Goal: Find specific page/section: Find specific page/section

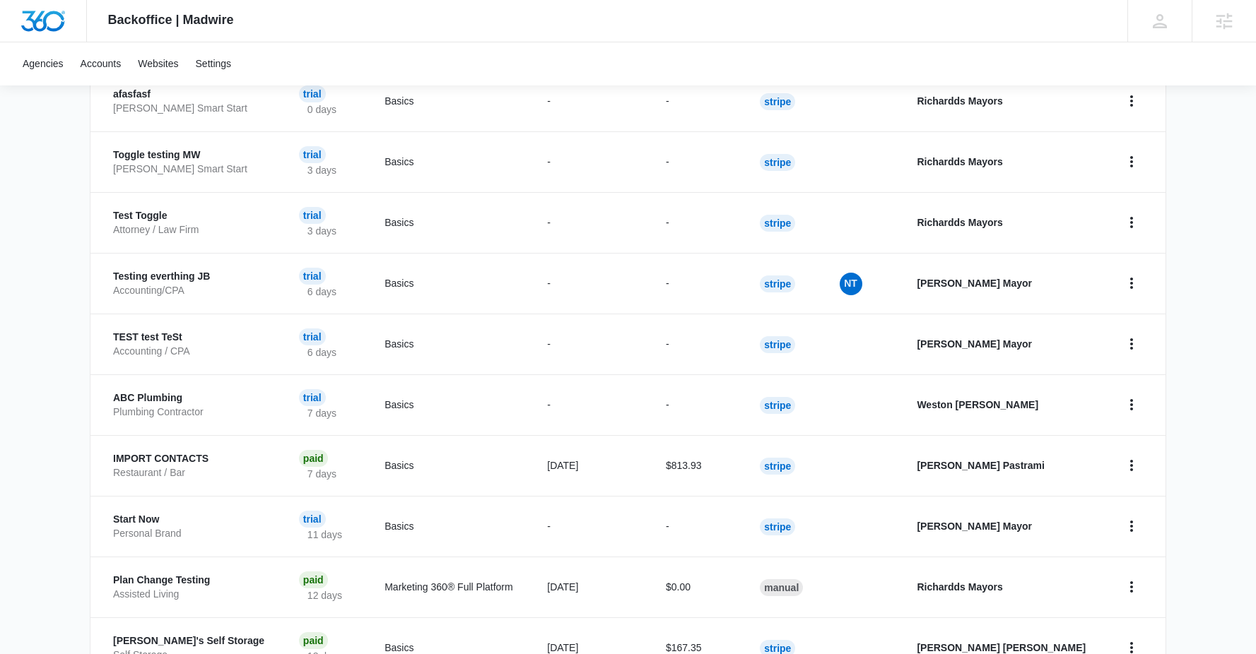
scroll to position [382, 0]
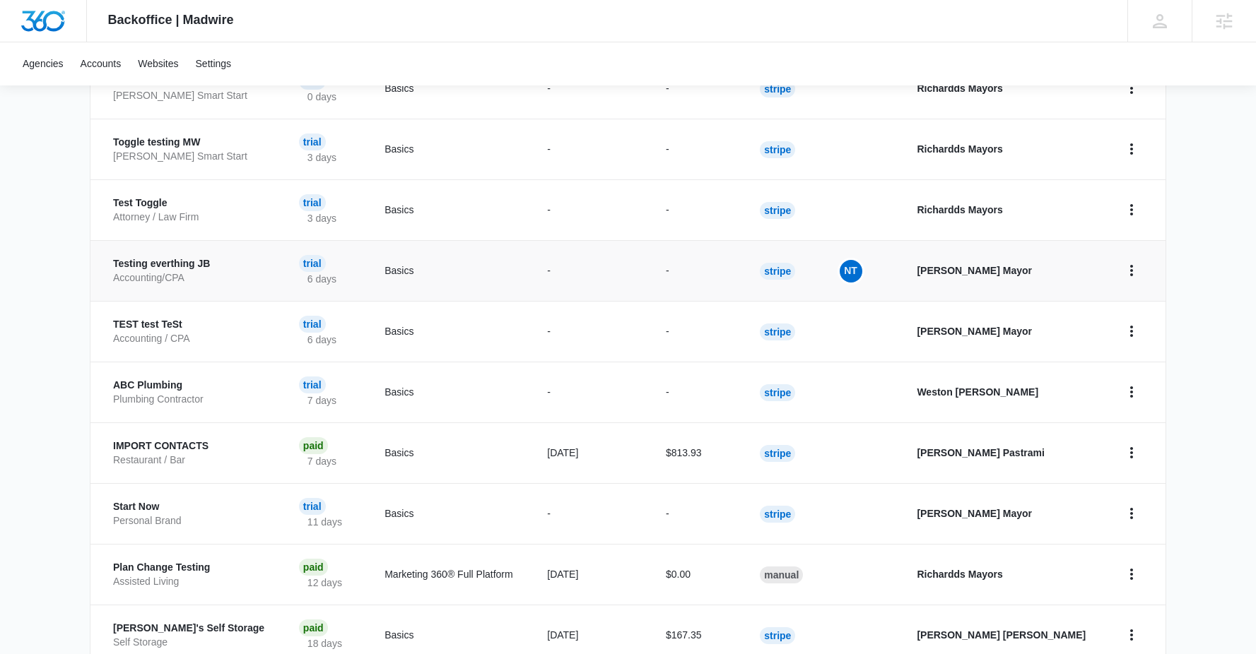
click at [148, 267] on p "Testing everthing JB" at bounding box center [189, 264] width 152 height 14
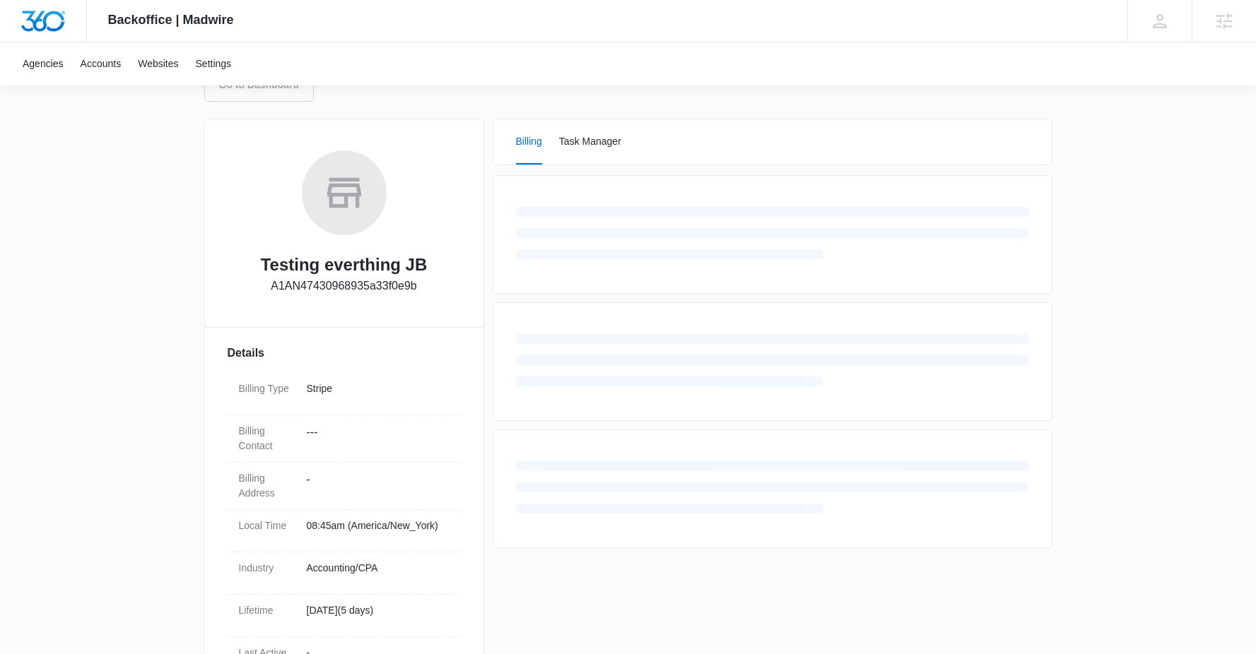
scroll to position [165, 0]
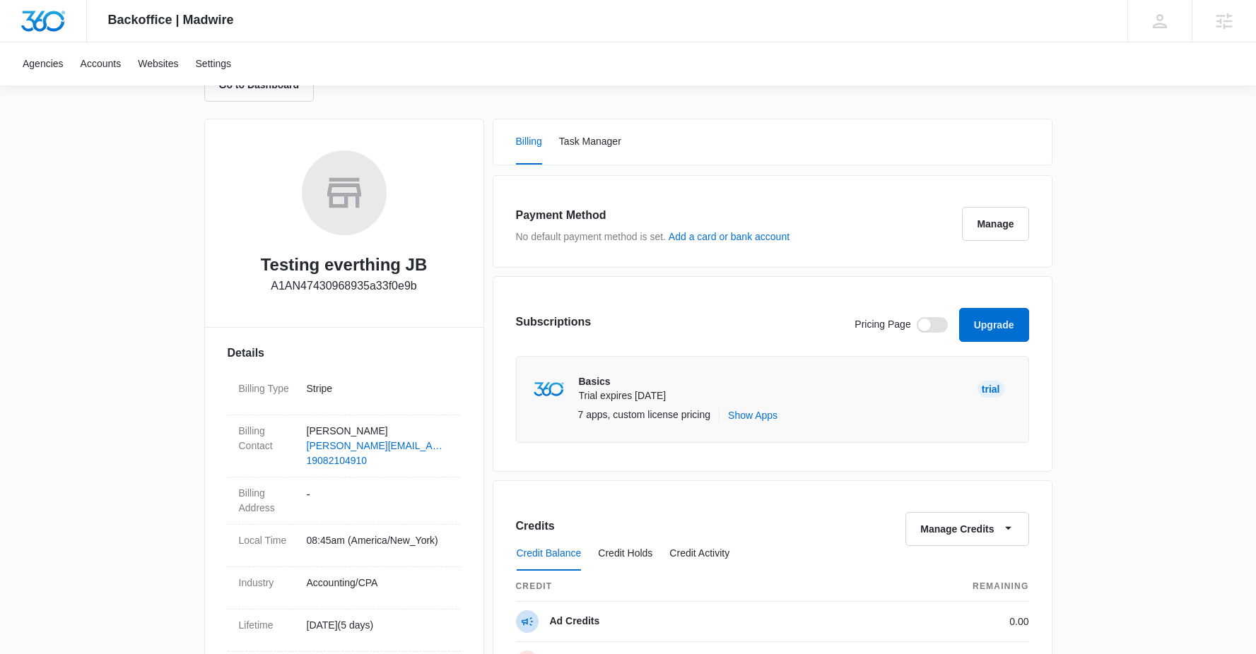
click at [931, 329] on span at bounding box center [932, 325] width 31 height 16
click at [917, 317] on input "checkbox" at bounding box center [916, 317] width 1 height 1
checkbox input "true"
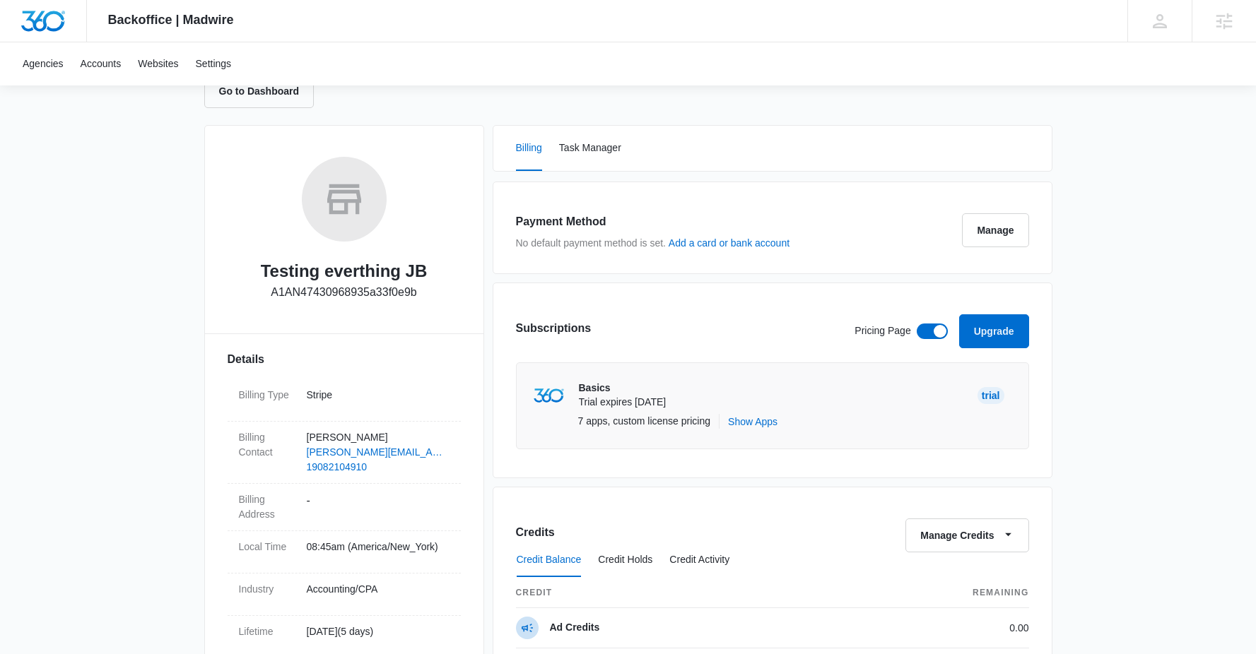
scroll to position [0, 0]
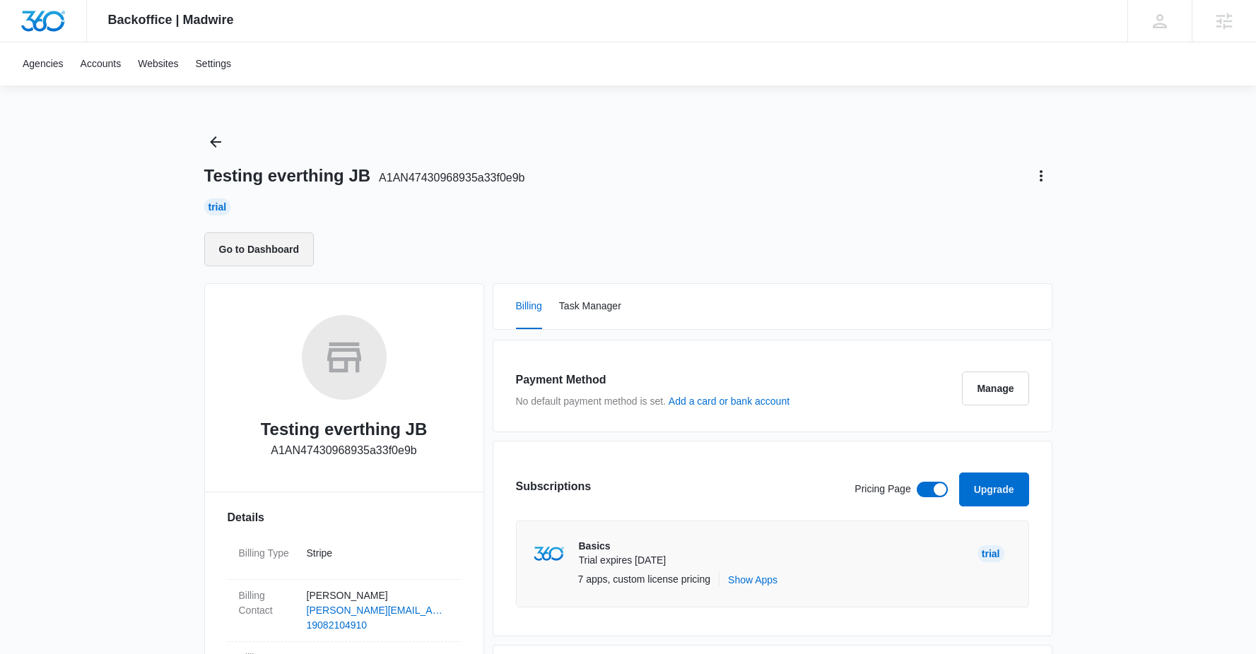
click at [270, 240] on button "Go to Dashboard" at bounding box center [259, 250] width 110 height 34
click at [216, 142] on icon "Back" at bounding box center [215, 141] width 11 height 11
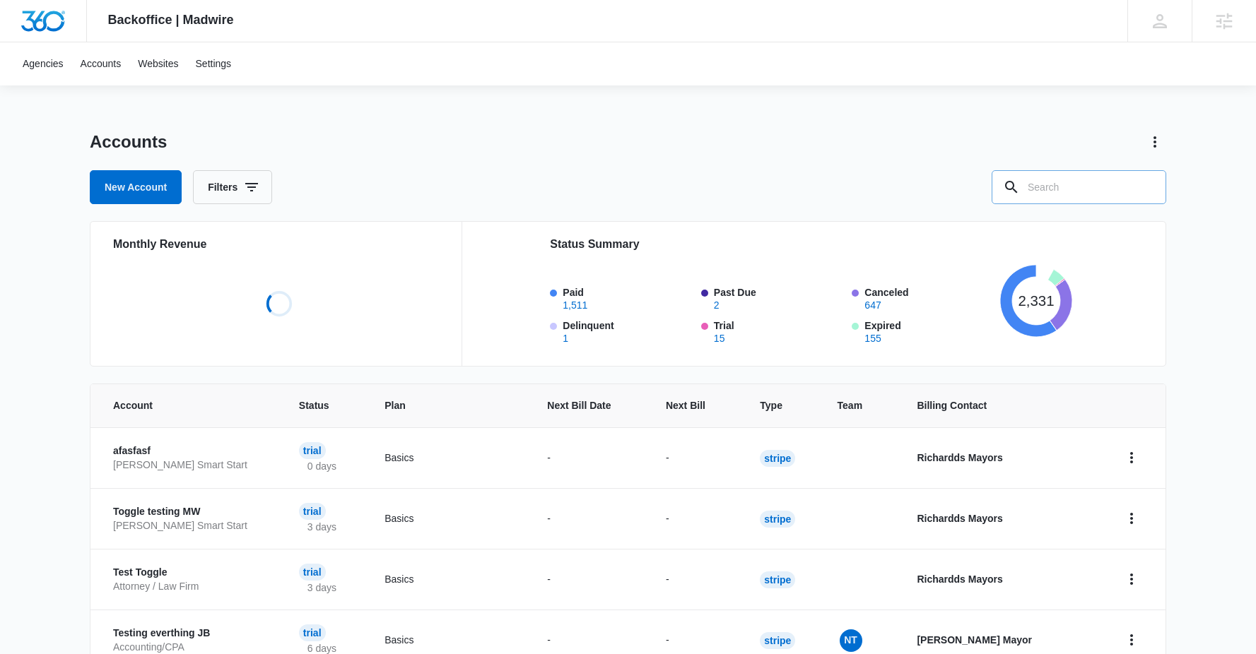
click at [1069, 182] on input "text" at bounding box center [1079, 187] width 175 height 34
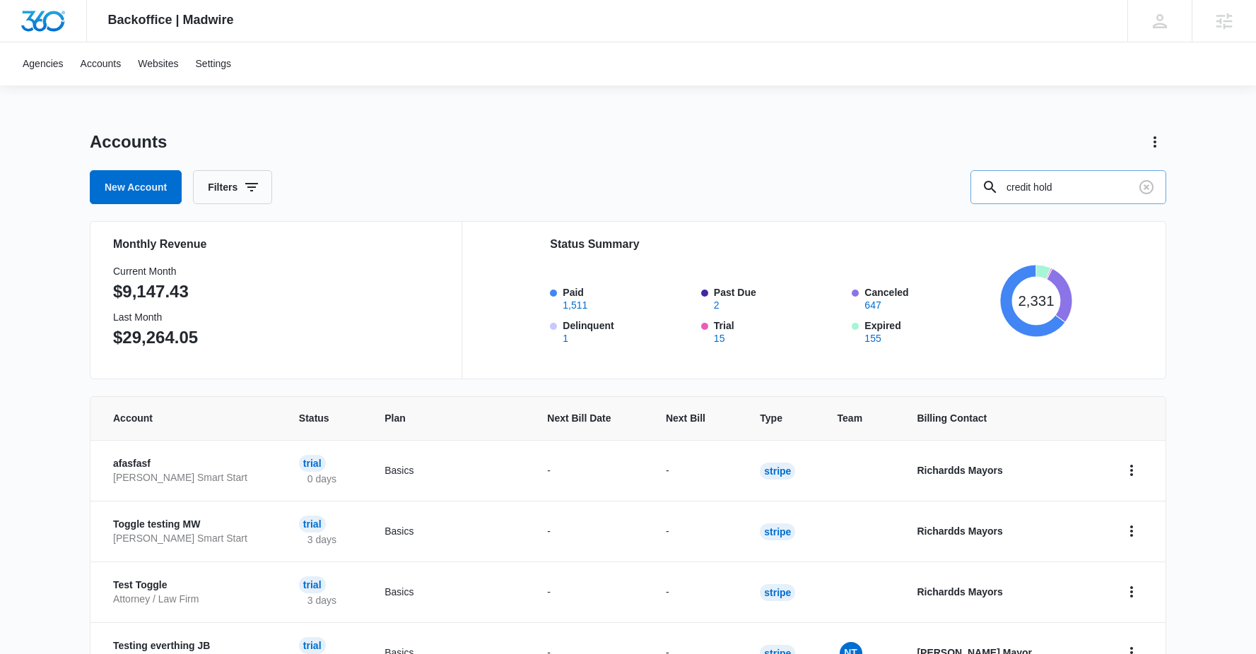
type input "credit hold"
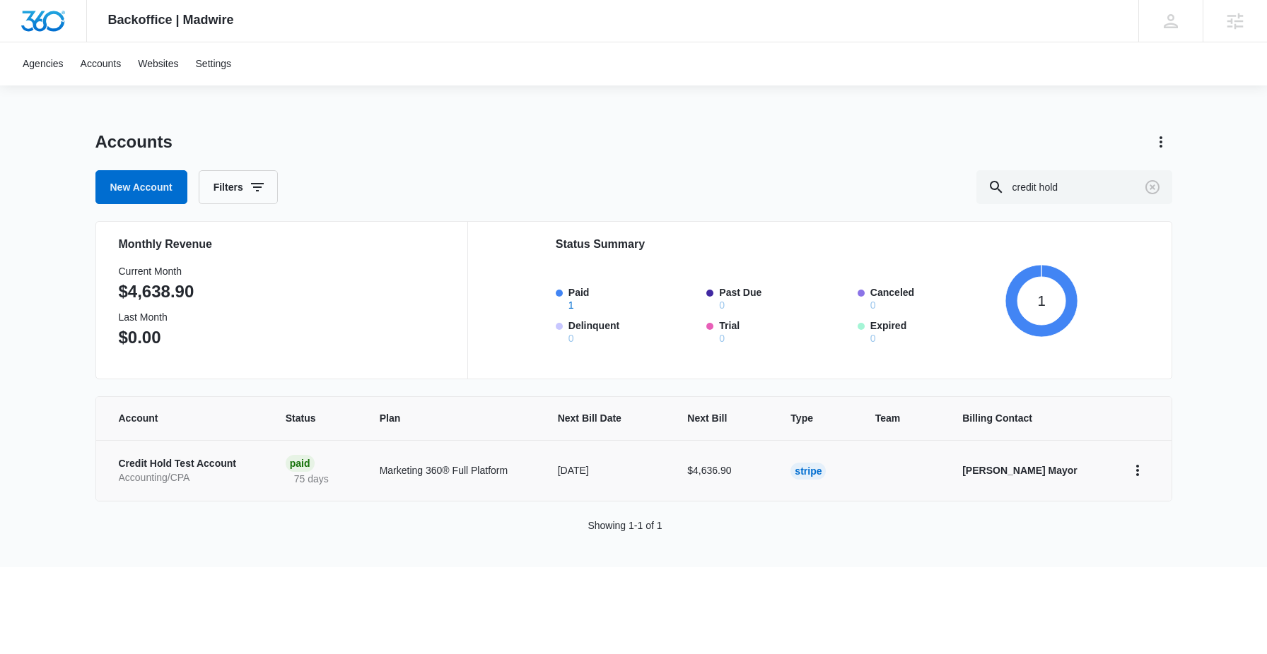
click at [160, 457] on p "Credit Hold Test Account" at bounding box center [185, 464] width 133 height 14
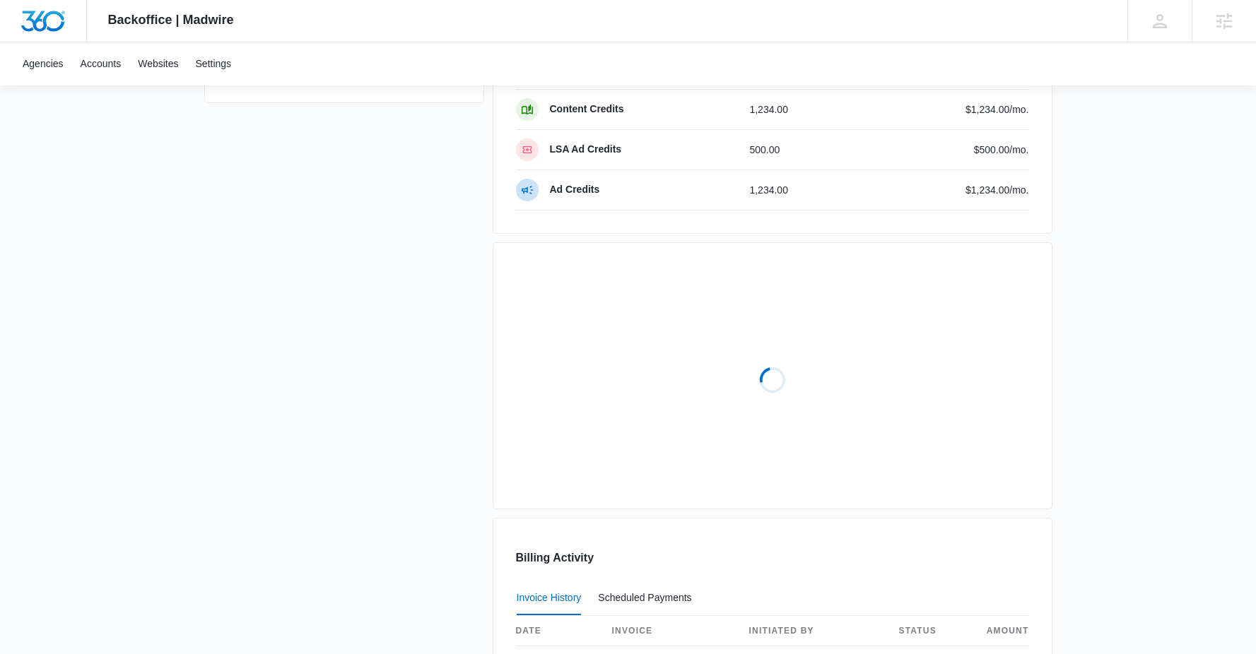
scroll to position [1090, 0]
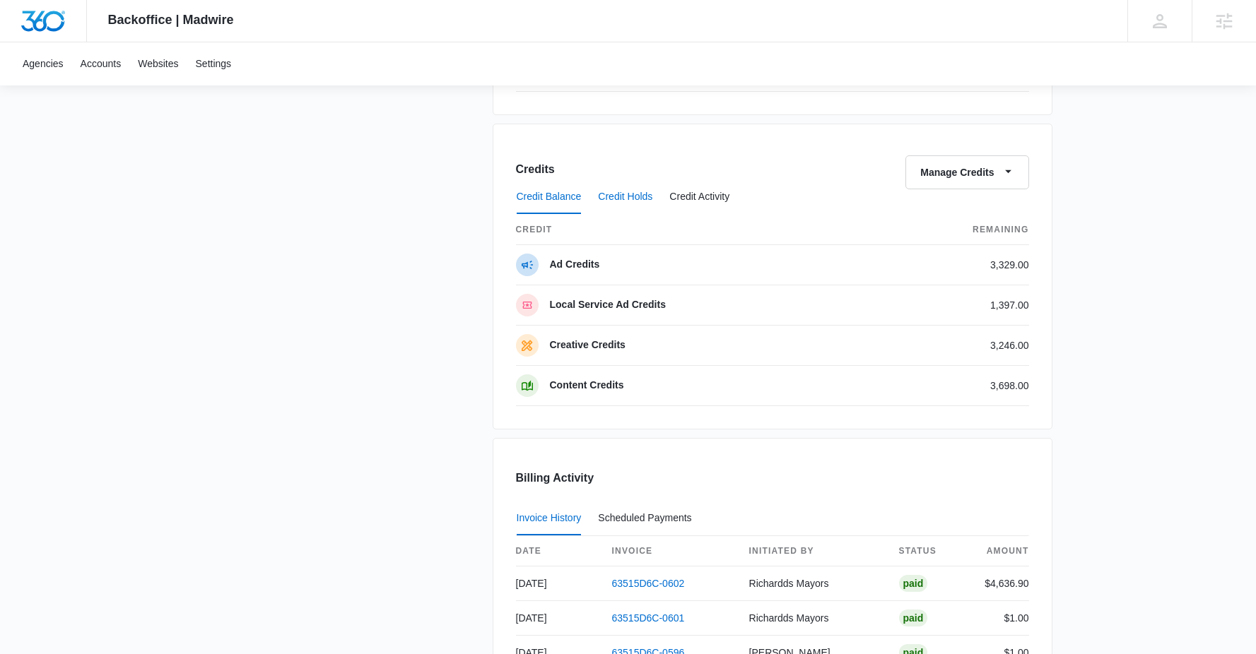
click at [649, 203] on button "Credit Holds" at bounding box center [625, 197] width 54 height 34
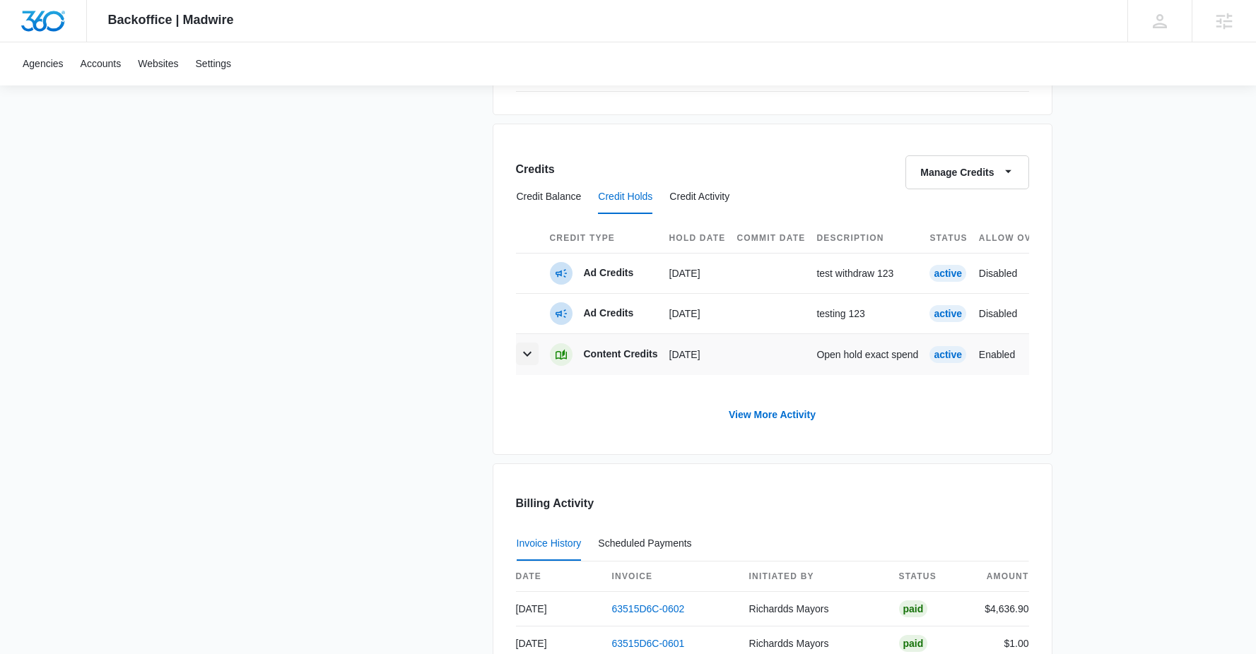
click at [532, 358] on icon "button" at bounding box center [527, 354] width 17 height 17
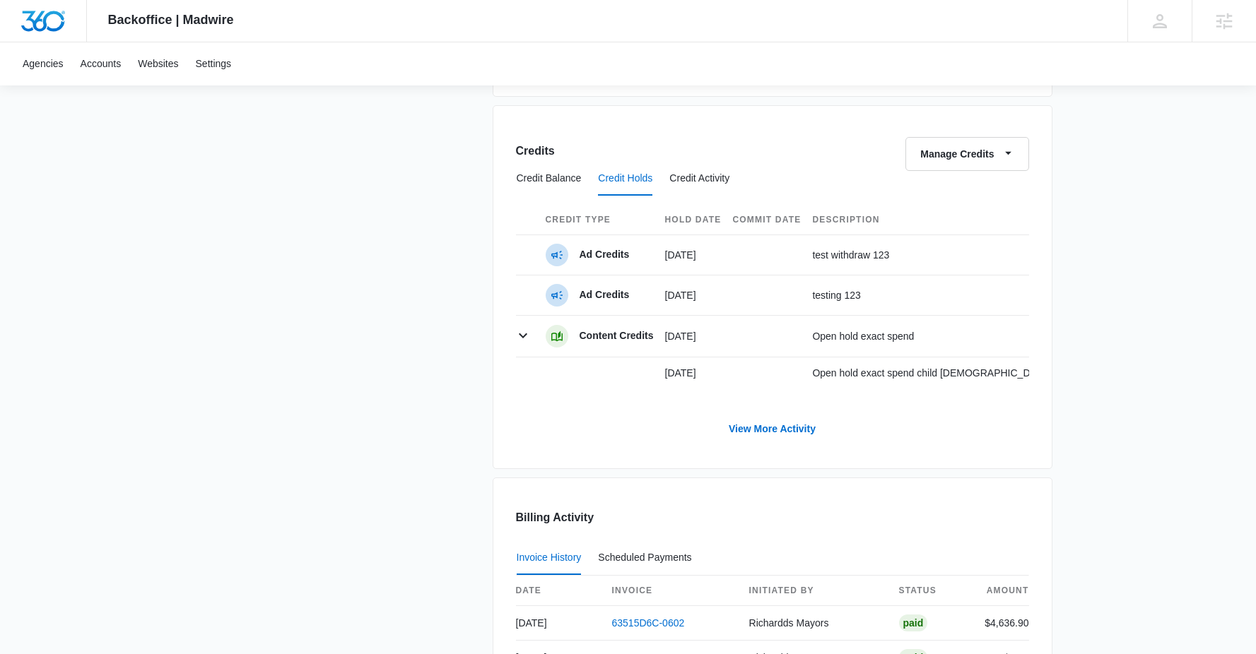
scroll to position [0, 0]
click at [703, 179] on button "Credit Activity" at bounding box center [699, 179] width 60 height 34
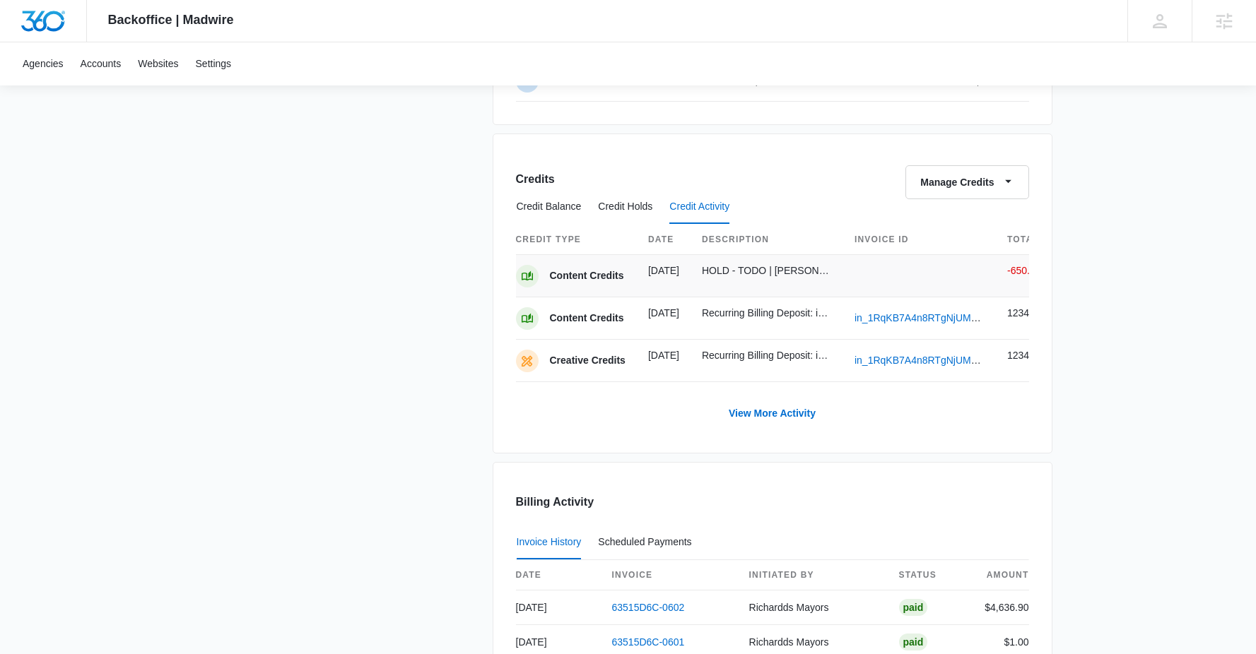
scroll to position [1079, 0]
click at [621, 205] on button "Credit Holds" at bounding box center [625, 209] width 54 height 34
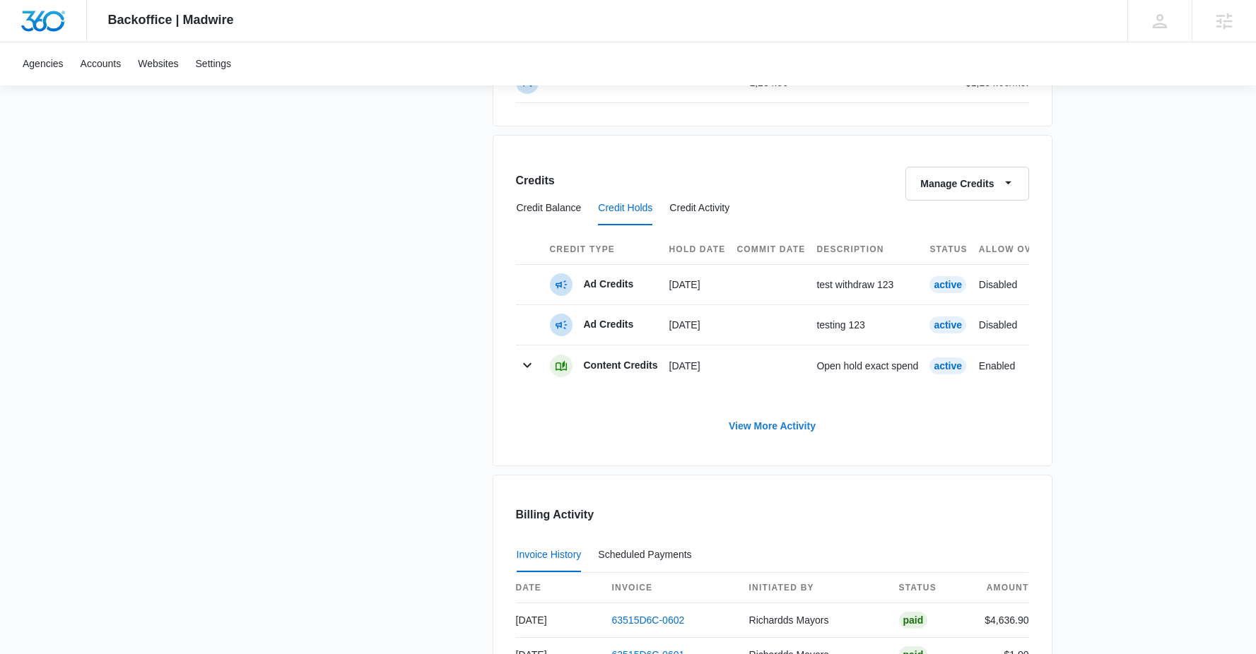
click at [751, 438] on link "View More Activity" at bounding box center [772, 426] width 115 height 34
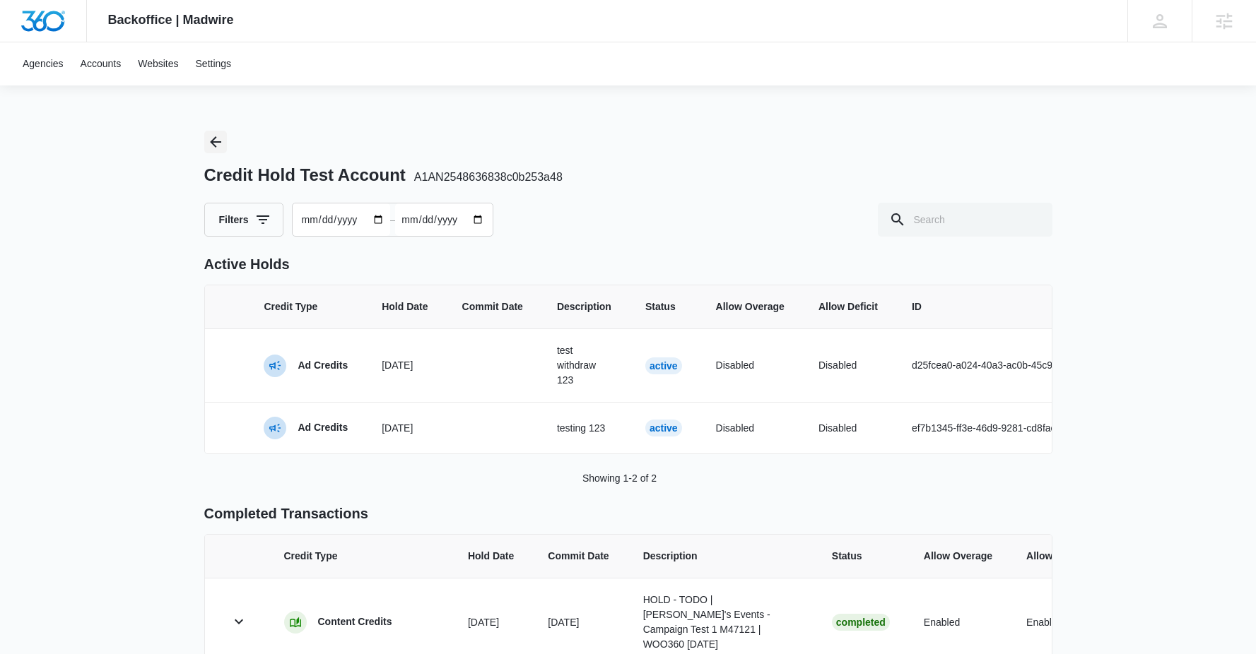
click at [216, 136] on icon "Back" at bounding box center [215, 142] width 17 height 17
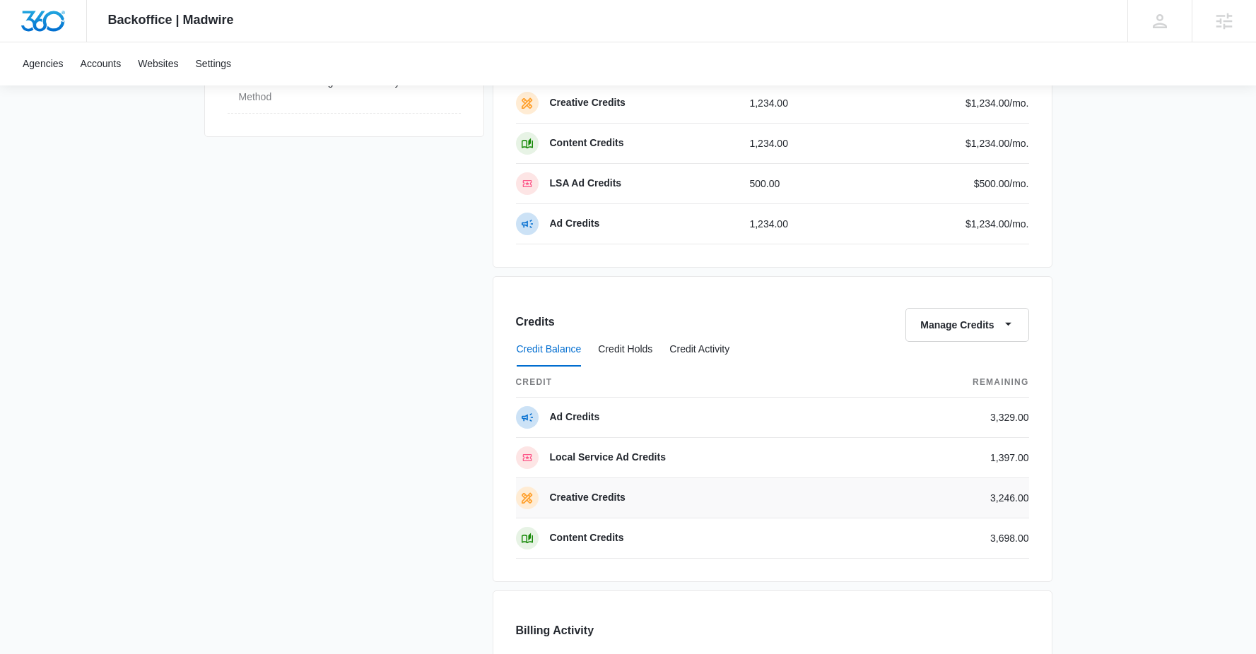
scroll to position [1089, 0]
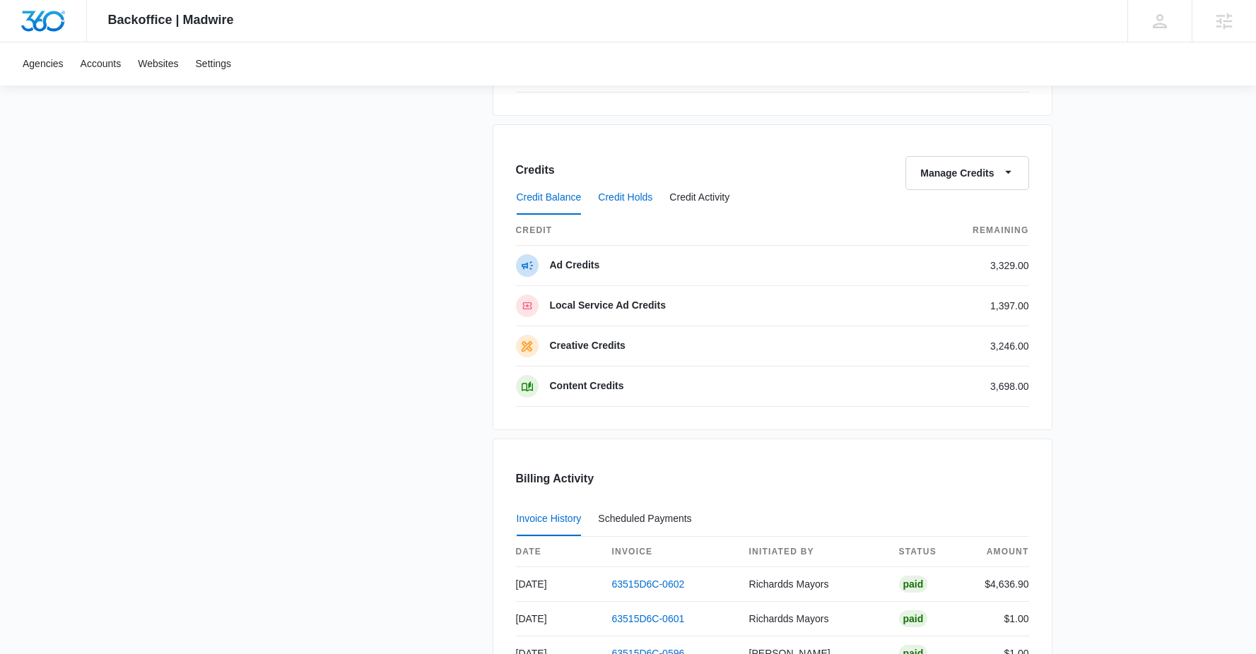
click at [628, 202] on button "Credit Holds" at bounding box center [625, 198] width 54 height 34
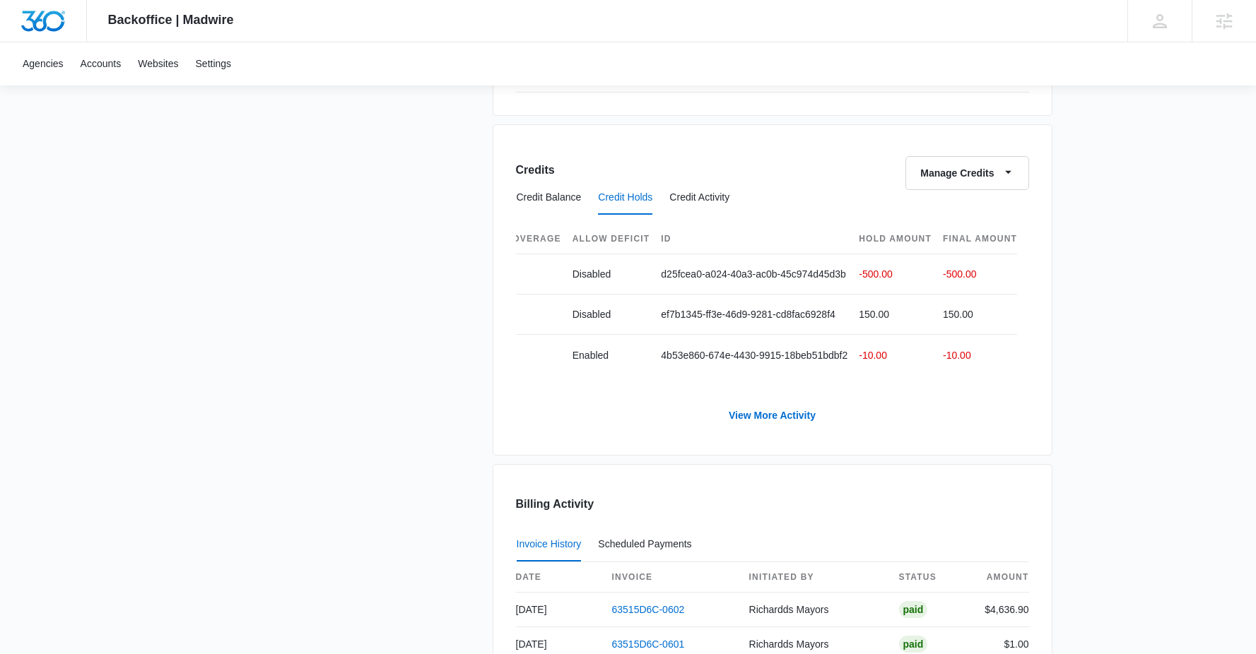
scroll to position [0, 0]
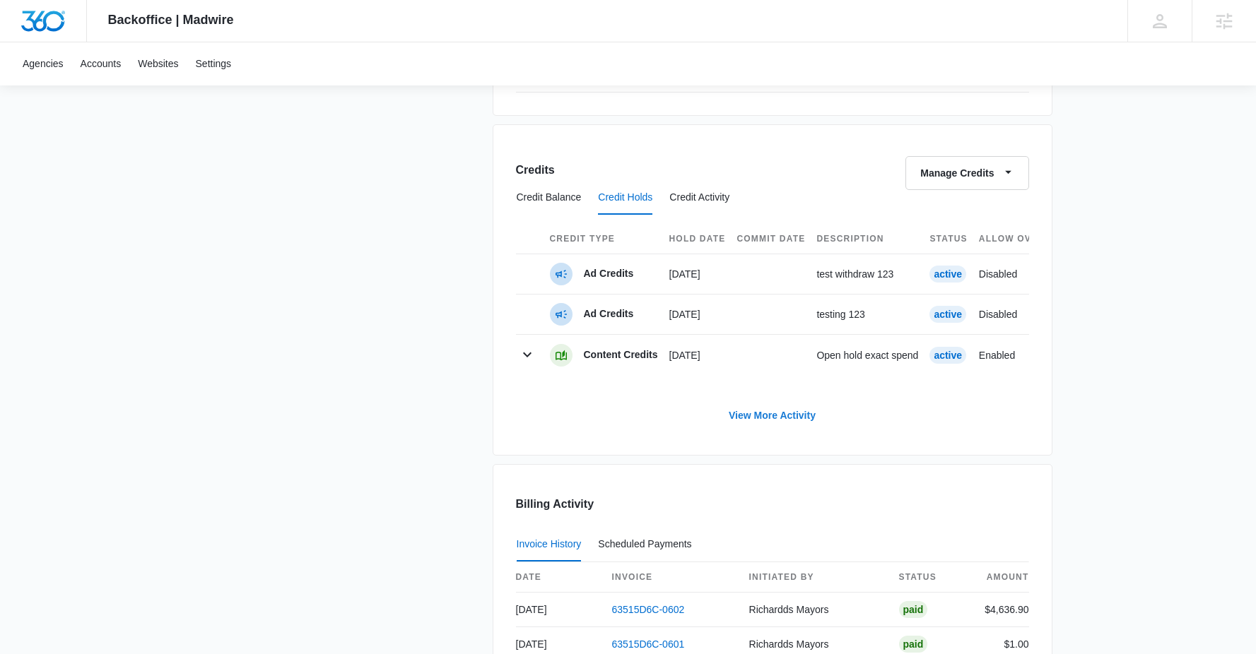
click at [775, 426] on link "View More Activity" at bounding box center [772, 416] width 115 height 34
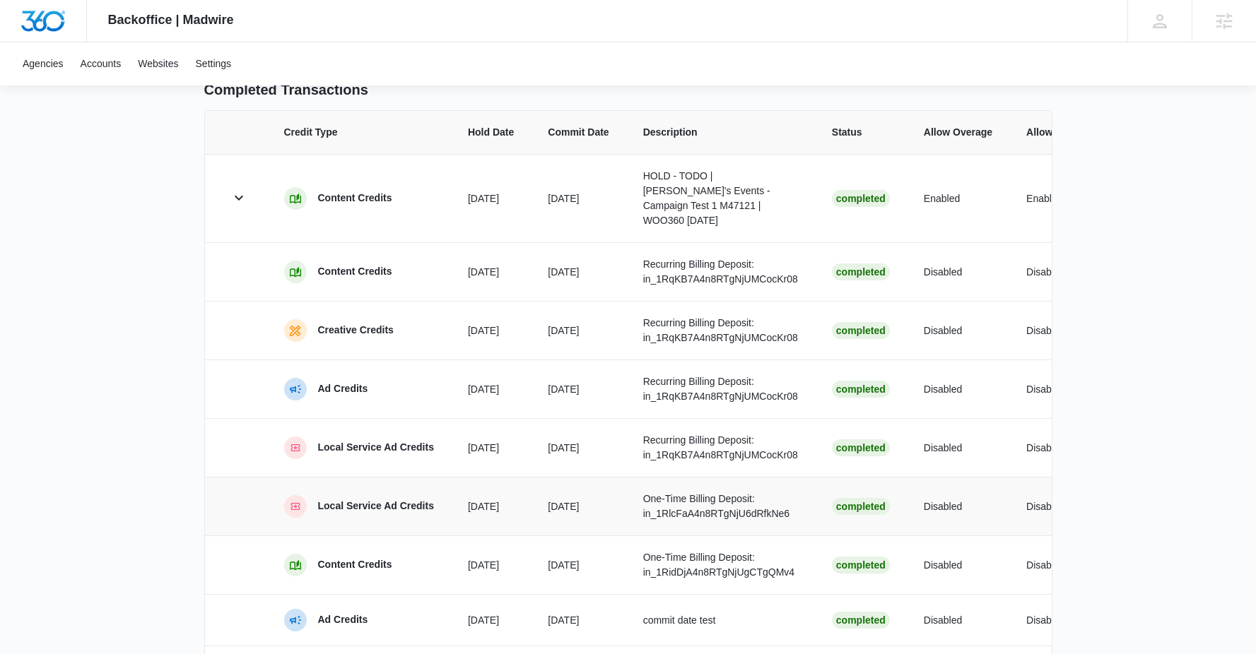
scroll to position [618, 0]
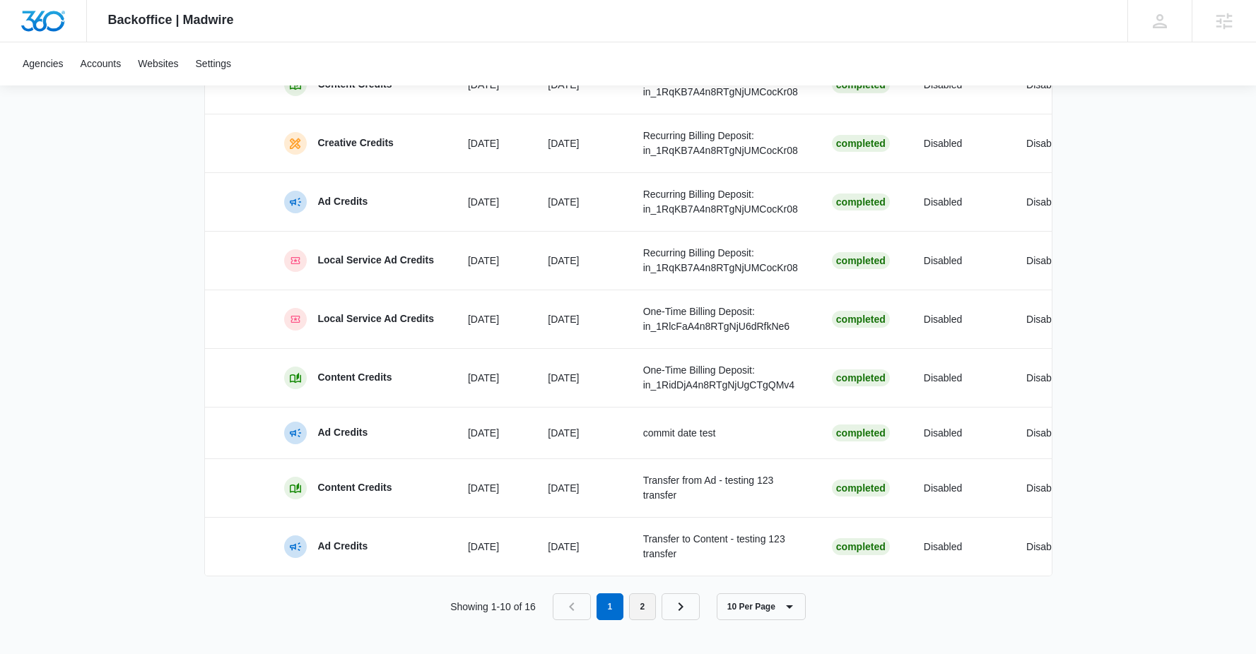
click at [647, 611] on link "2" at bounding box center [642, 607] width 27 height 27
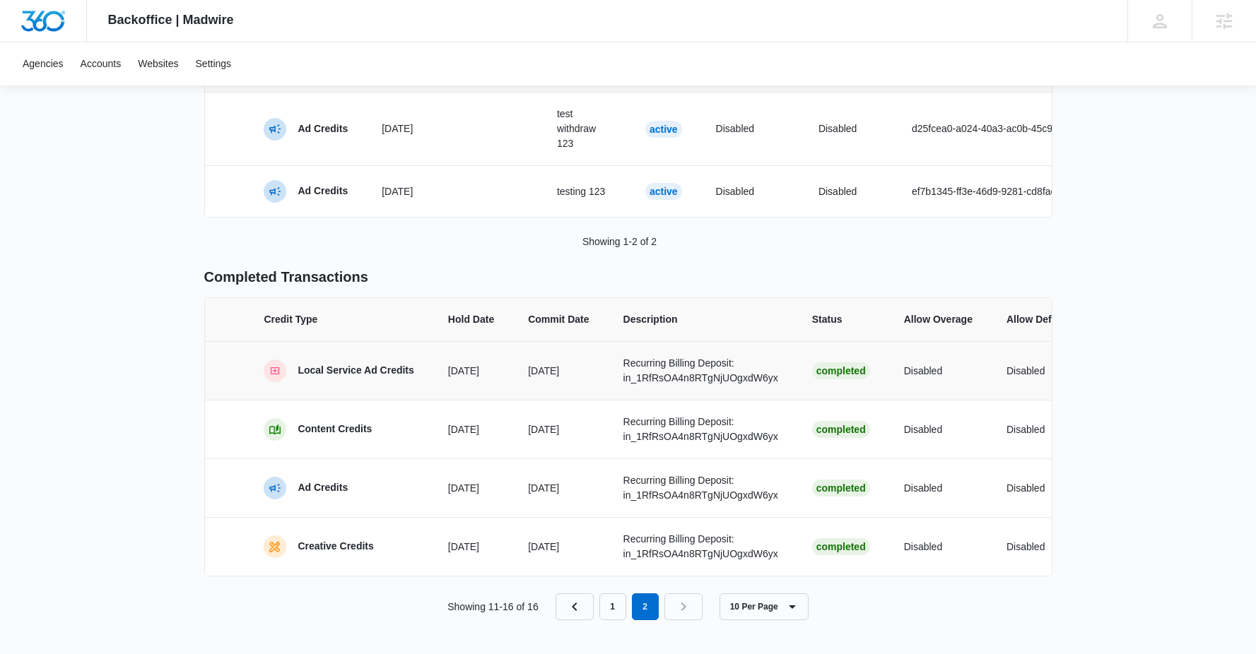
scroll to position [258, 0]
click at [608, 609] on link "1" at bounding box center [612, 607] width 27 height 27
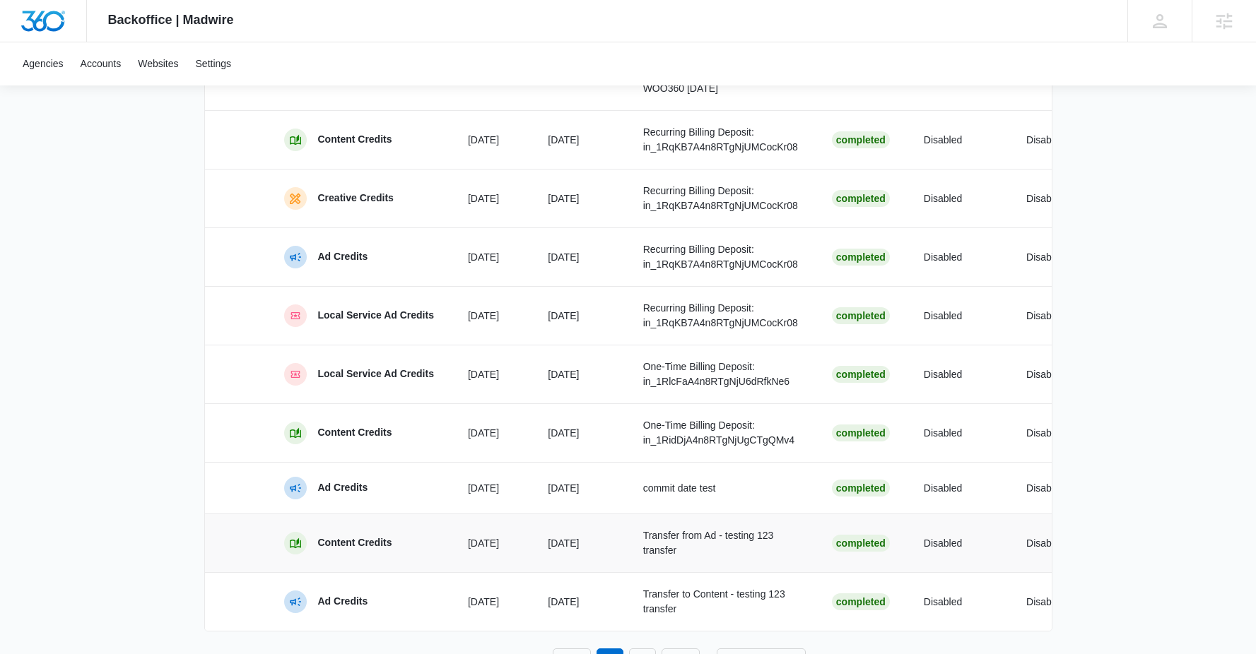
scroll to position [618, 0]
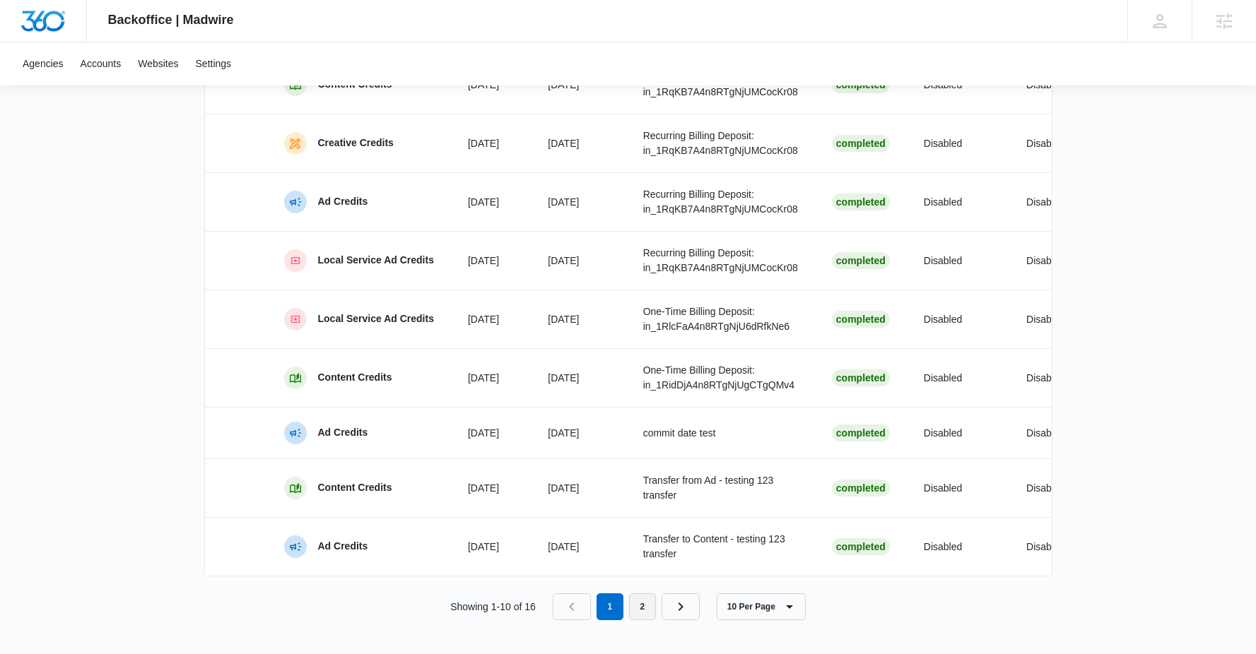
click at [652, 610] on link "2" at bounding box center [642, 607] width 27 height 27
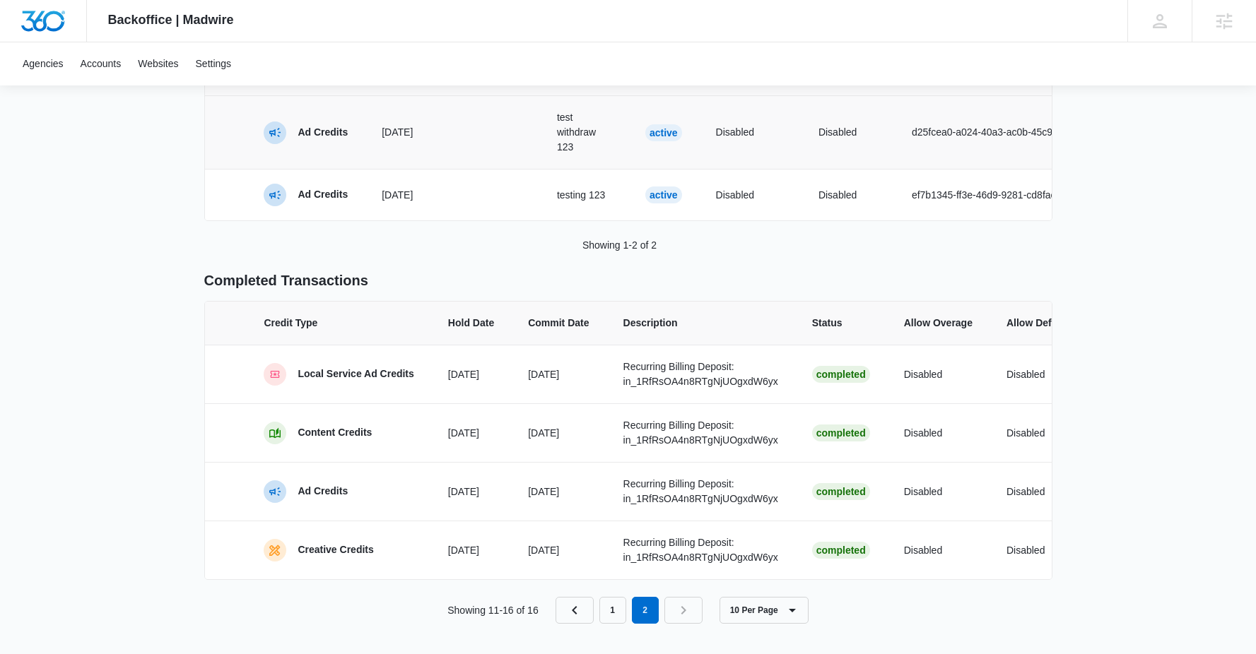
scroll to position [258, 0]
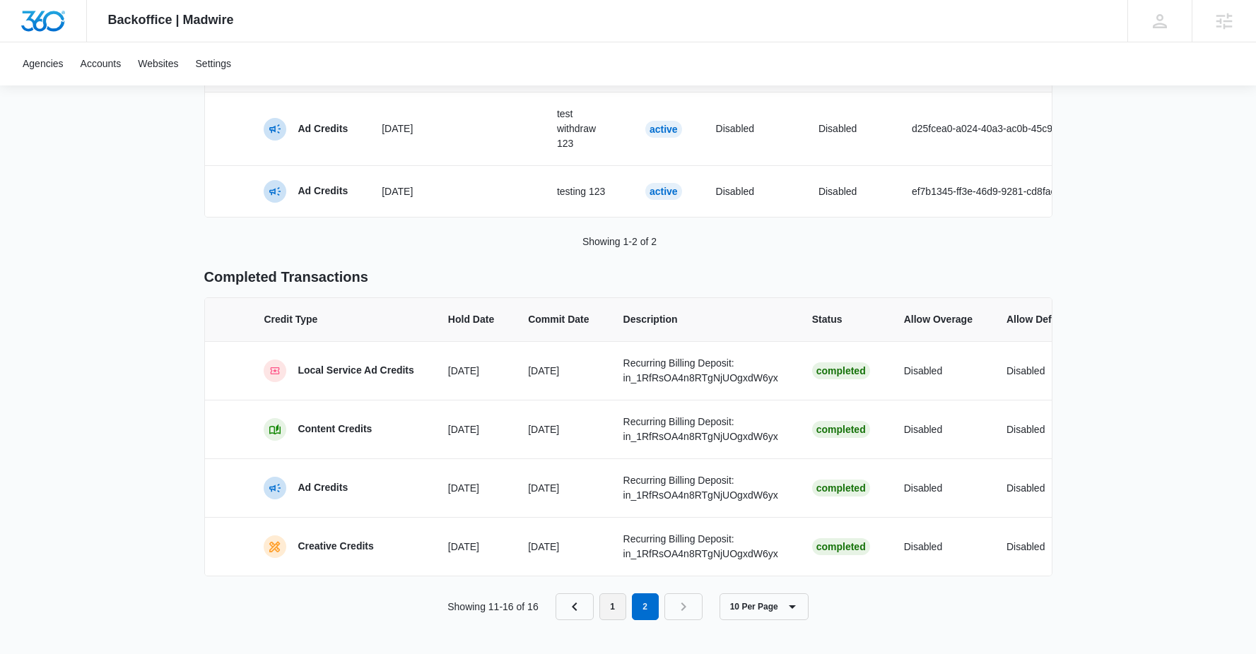
click at [622, 609] on link "1" at bounding box center [612, 607] width 27 height 27
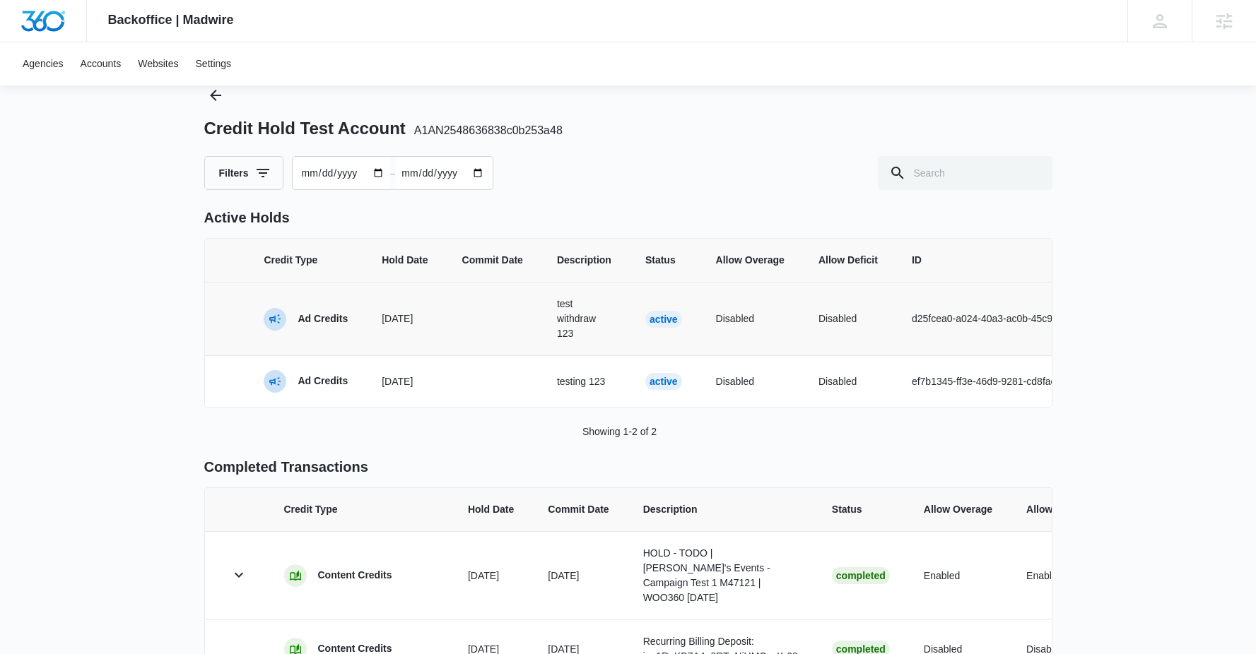
scroll to position [0, 0]
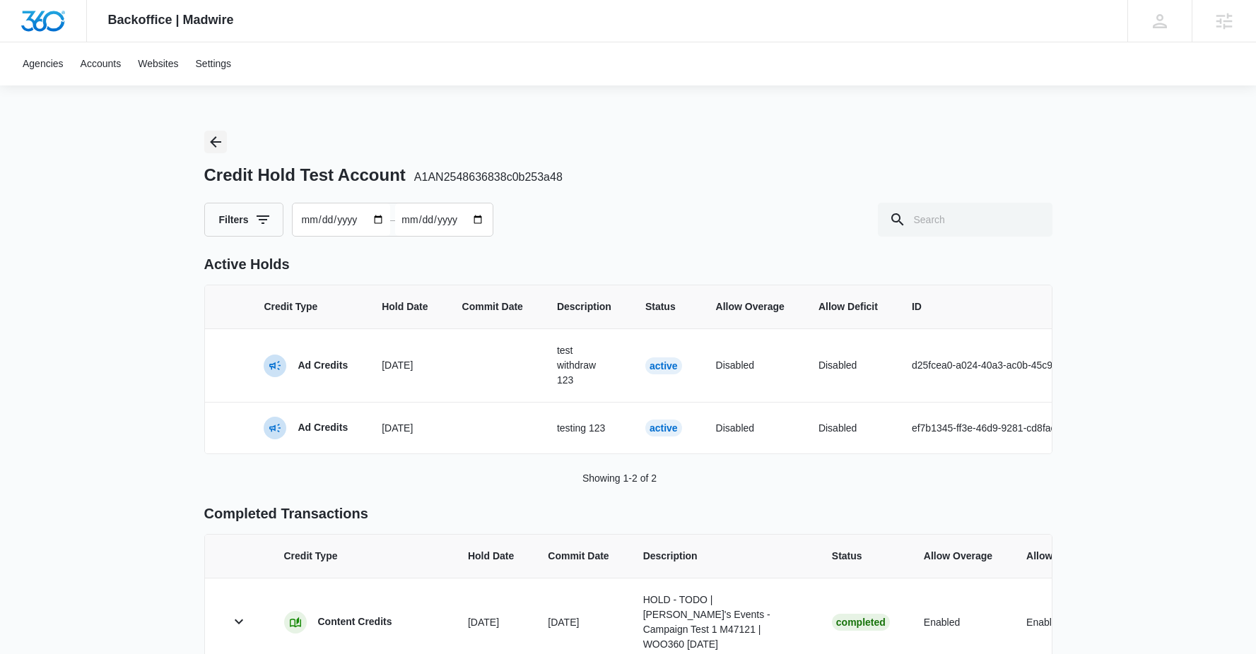
click at [210, 145] on icon "Back" at bounding box center [215, 142] width 17 height 17
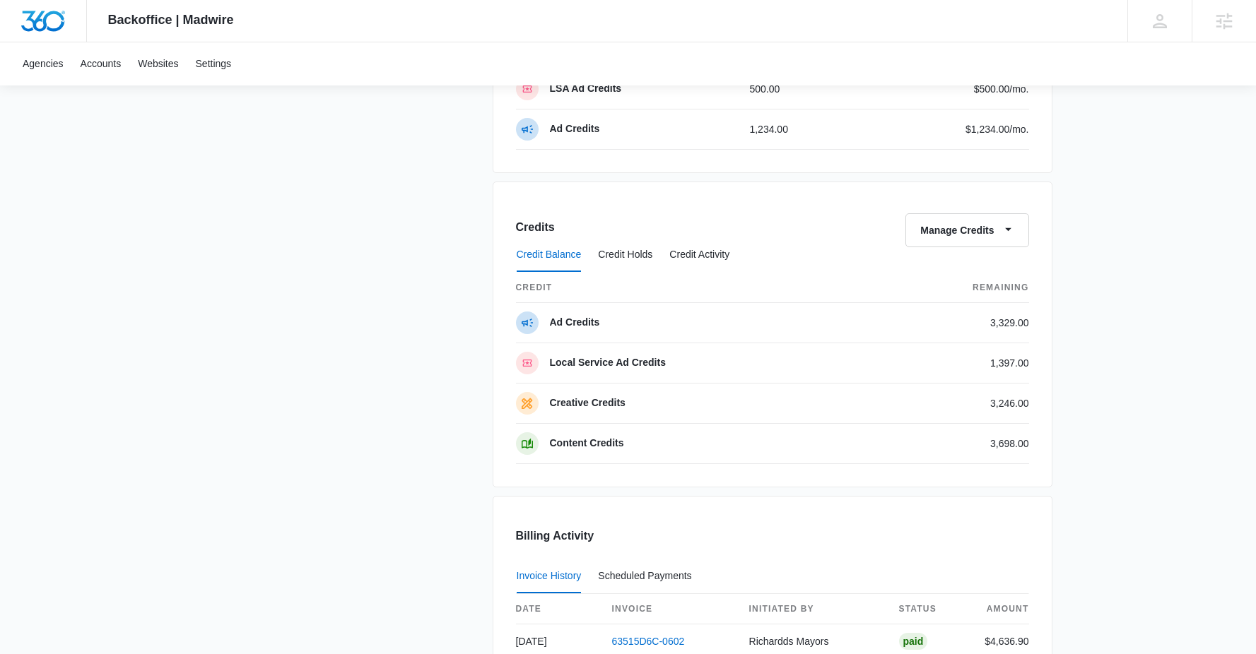
scroll to position [1053, 0]
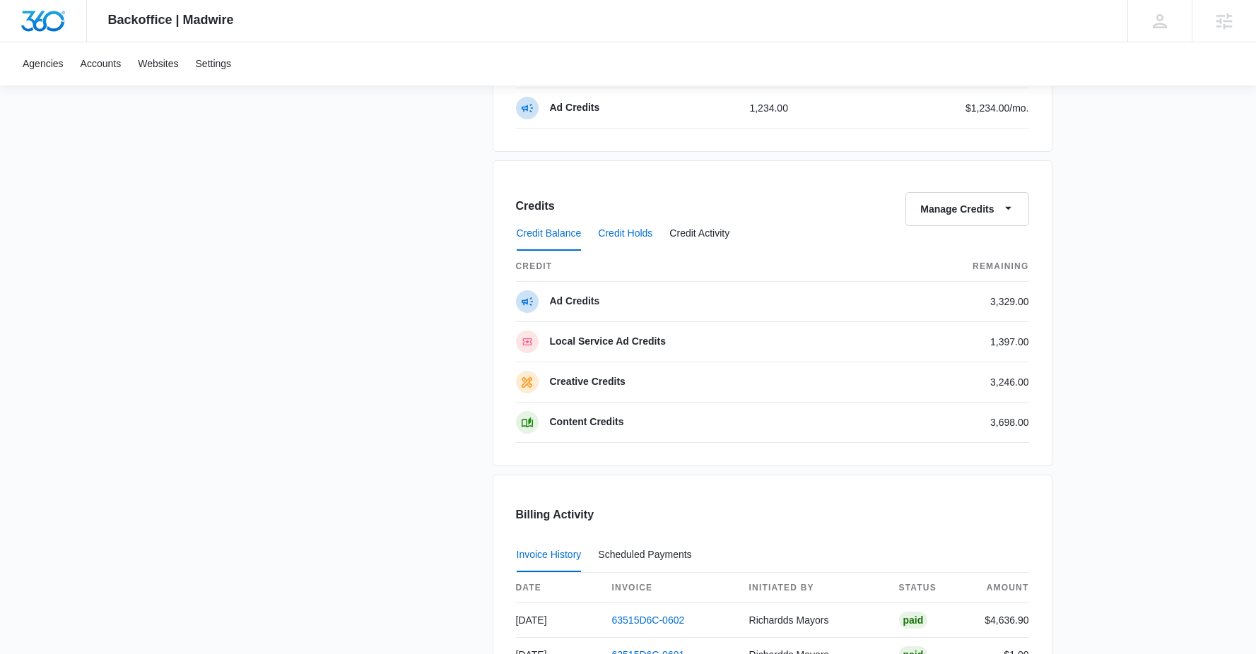
click at [623, 241] on button "Credit Holds" at bounding box center [625, 234] width 54 height 34
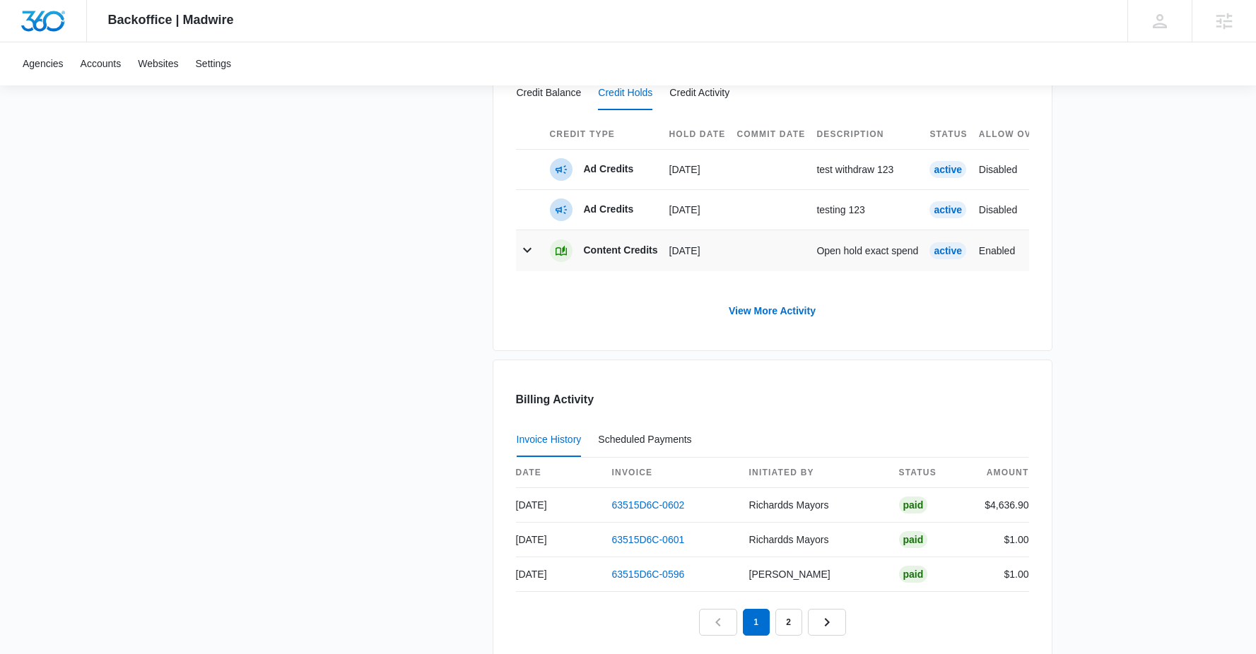
scroll to position [1057, 0]
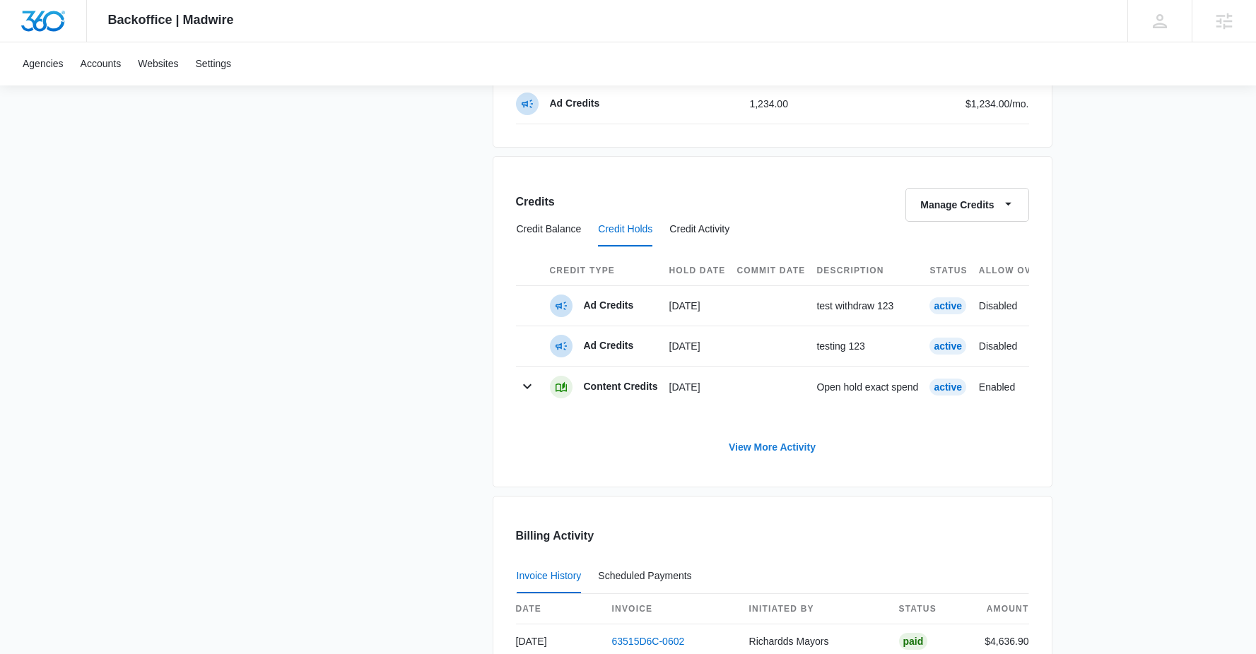
click at [796, 455] on link "View More Activity" at bounding box center [772, 447] width 115 height 34
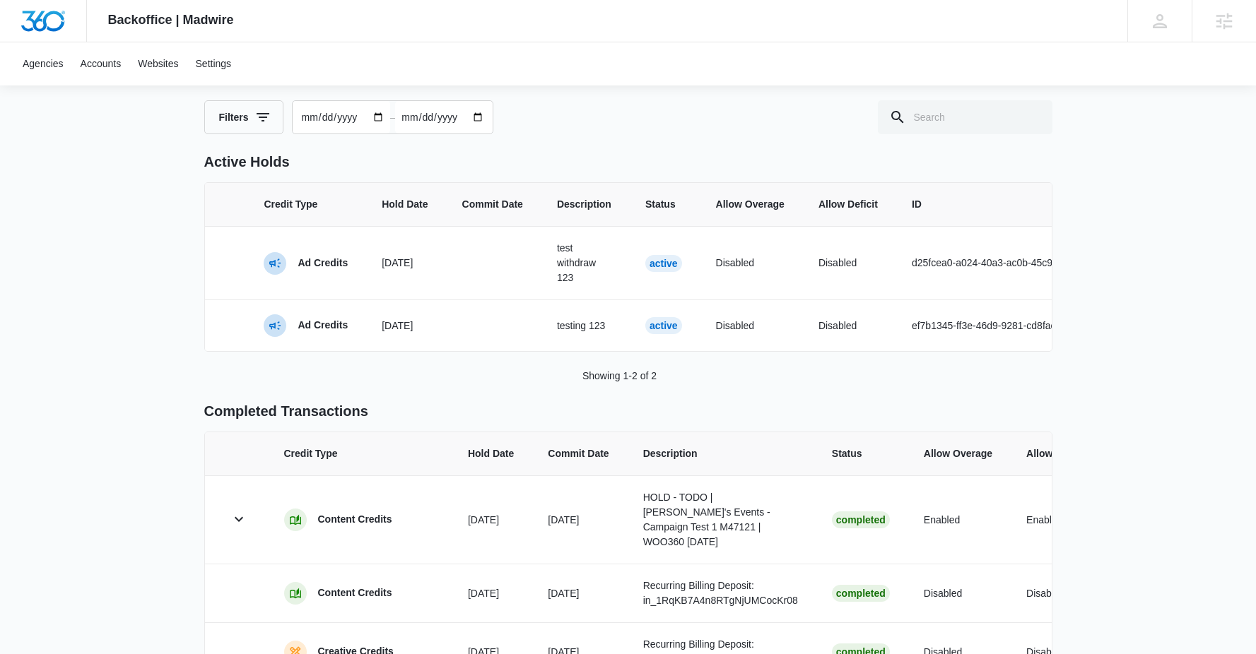
scroll to position [102, 0]
drag, startPoint x: 234, startPoint y: 527, endPoint x: 250, endPoint y: 521, distance: 17.2
click at [234, 527] on icon "button" at bounding box center [238, 519] width 17 height 17
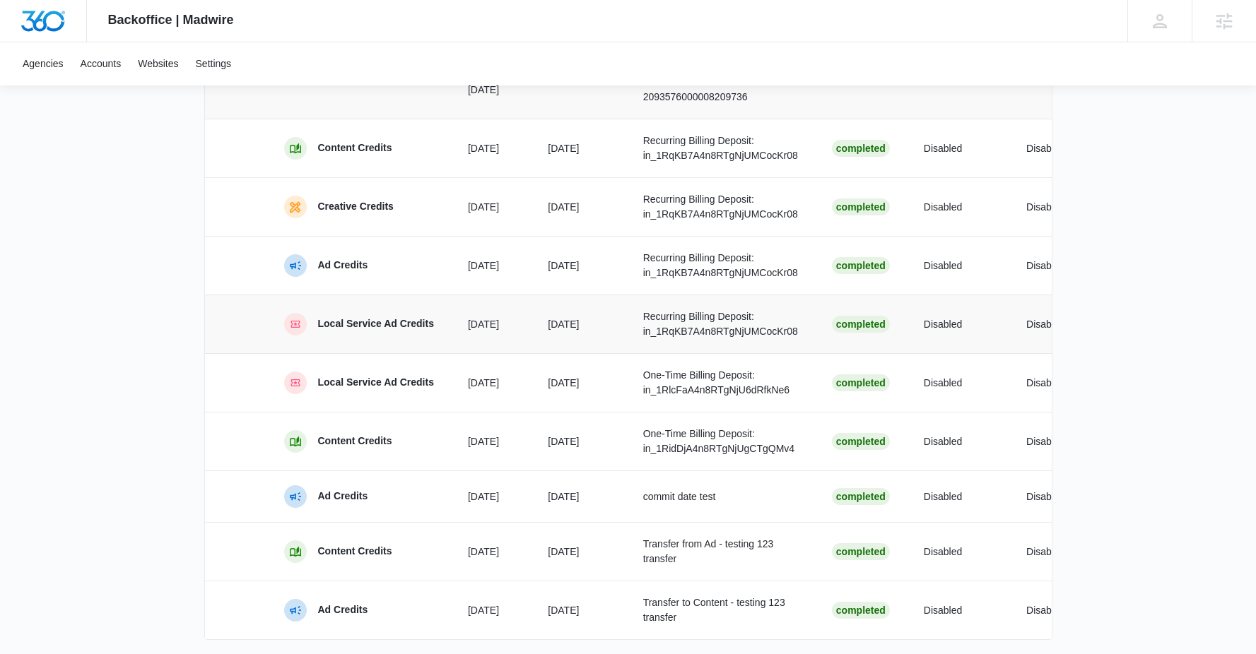
scroll to position [676, 0]
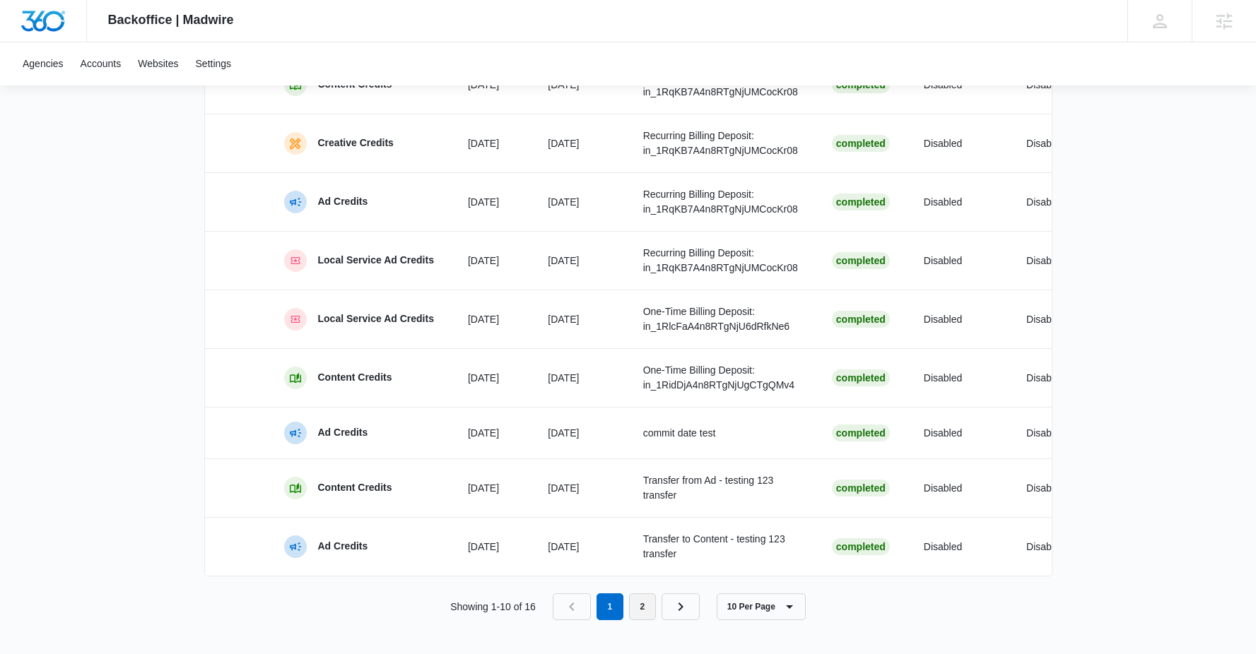
click at [646, 616] on link "2" at bounding box center [642, 607] width 27 height 27
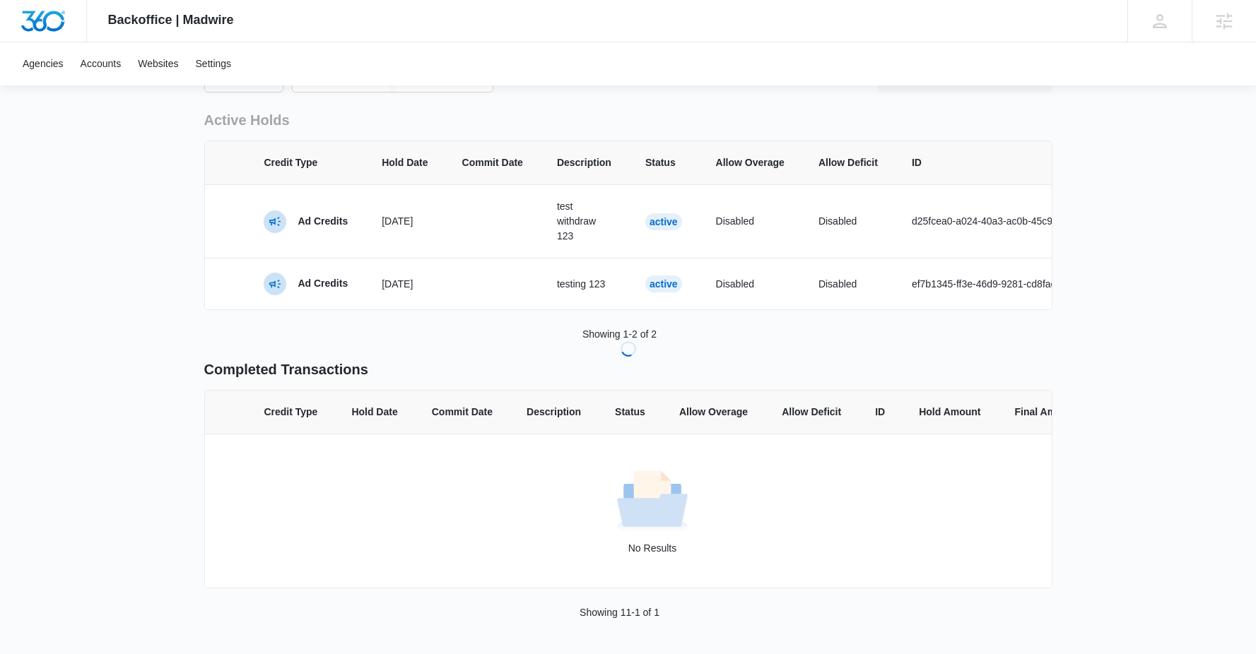
scroll to position [258, 0]
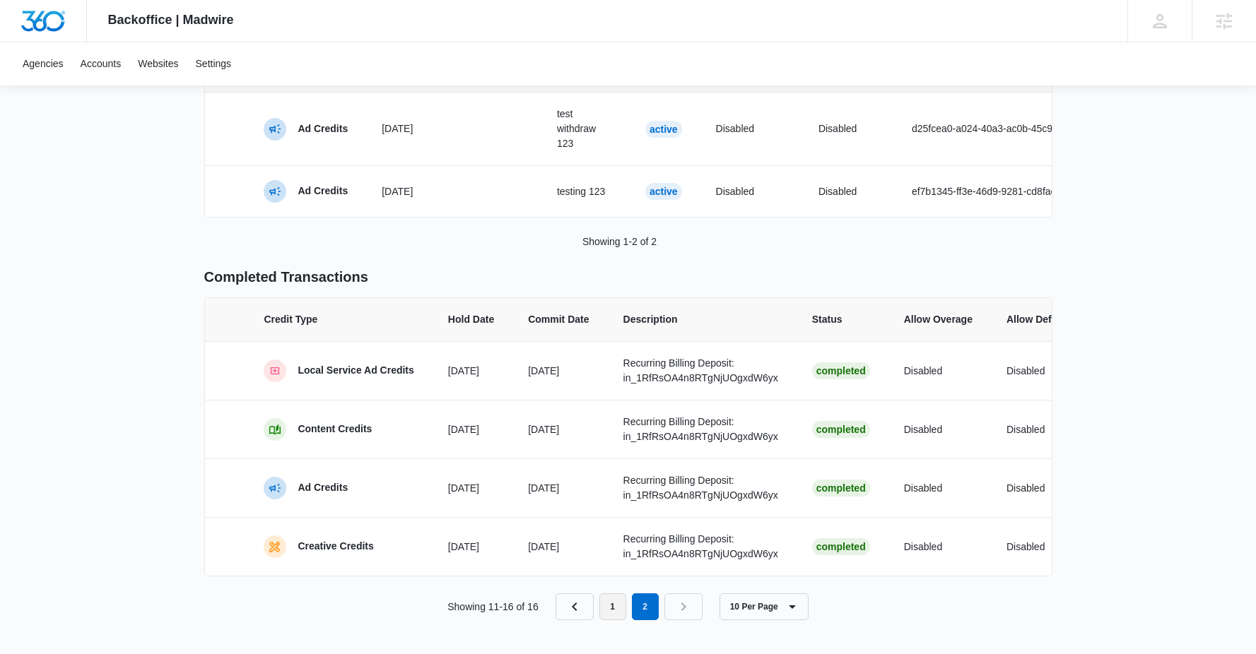
click at [611, 613] on link "1" at bounding box center [612, 607] width 27 height 27
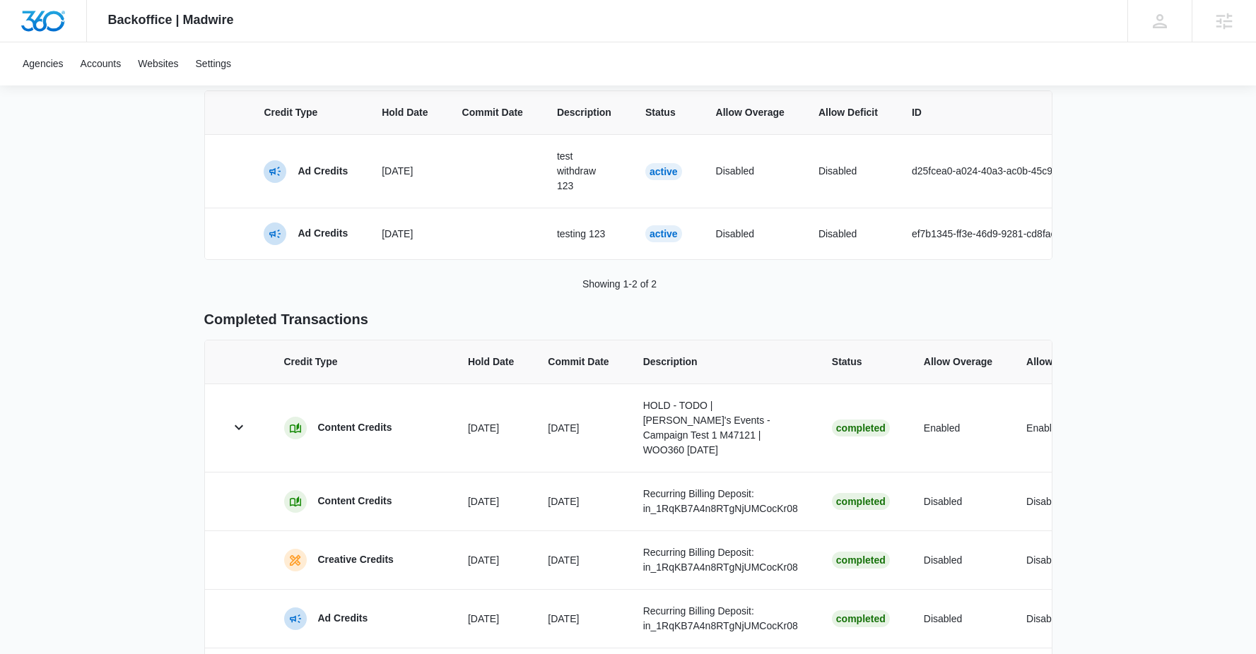
scroll to position [194, 0]
click at [245, 434] on icon "button" at bounding box center [238, 427] width 17 height 17
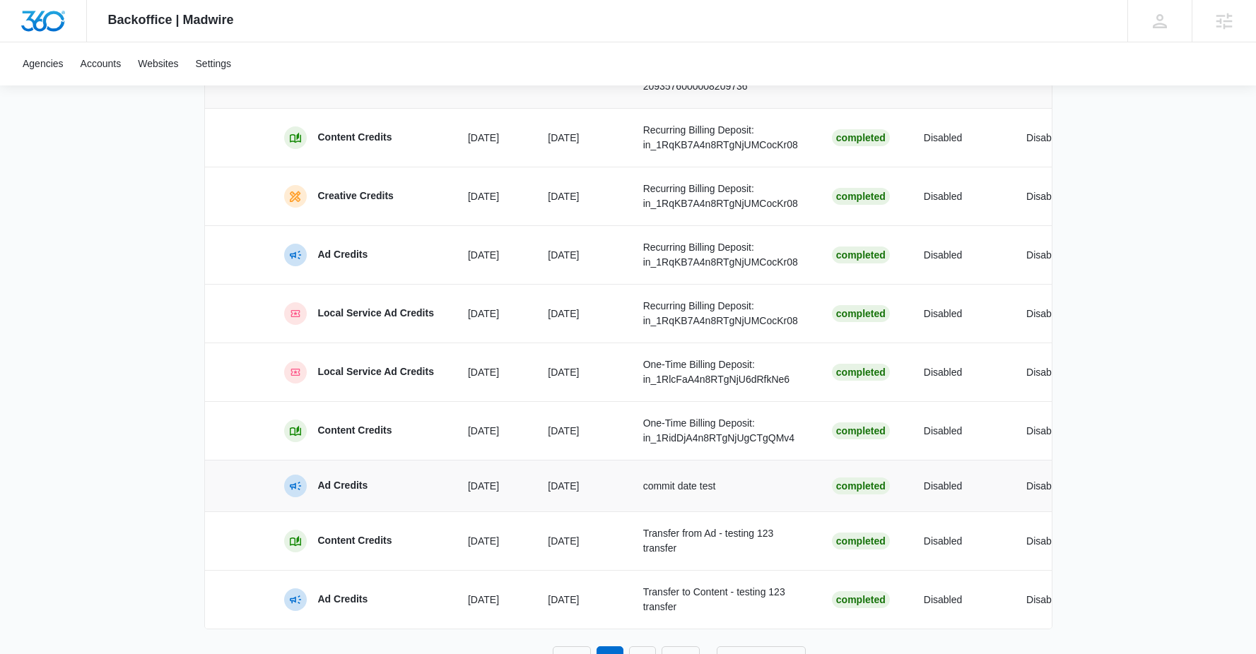
scroll to position [676, 0]
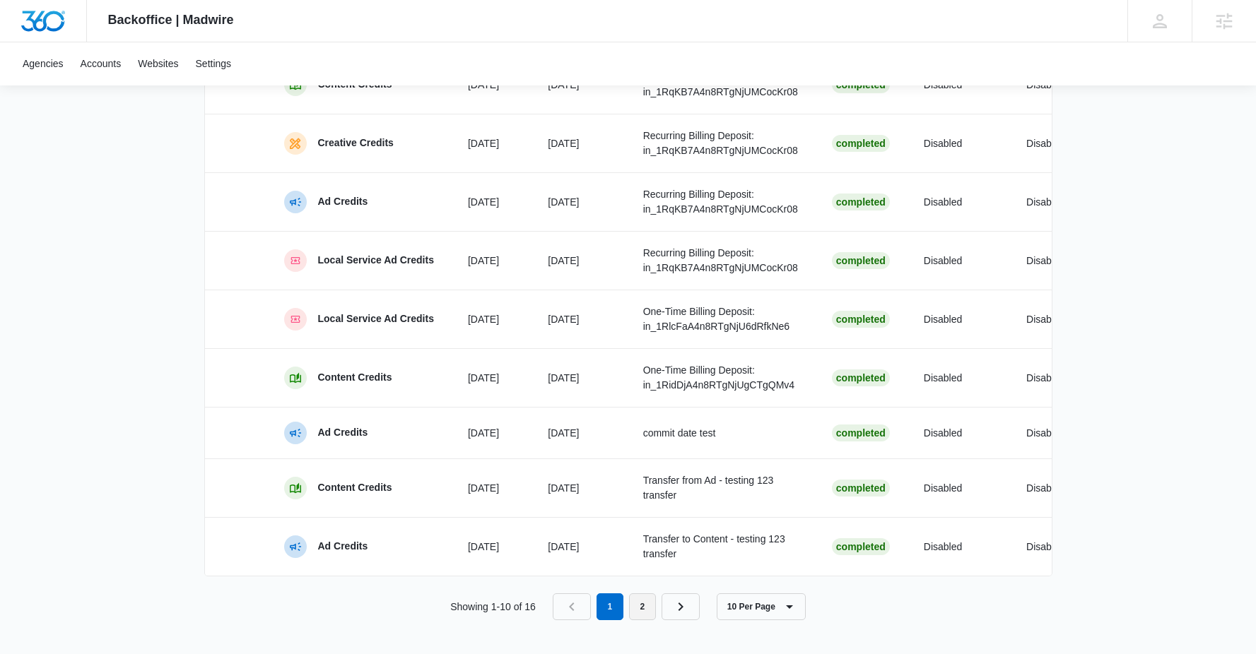
click at [654, 609] on link "2" at bounding box center [642, 607] width 27 height 27
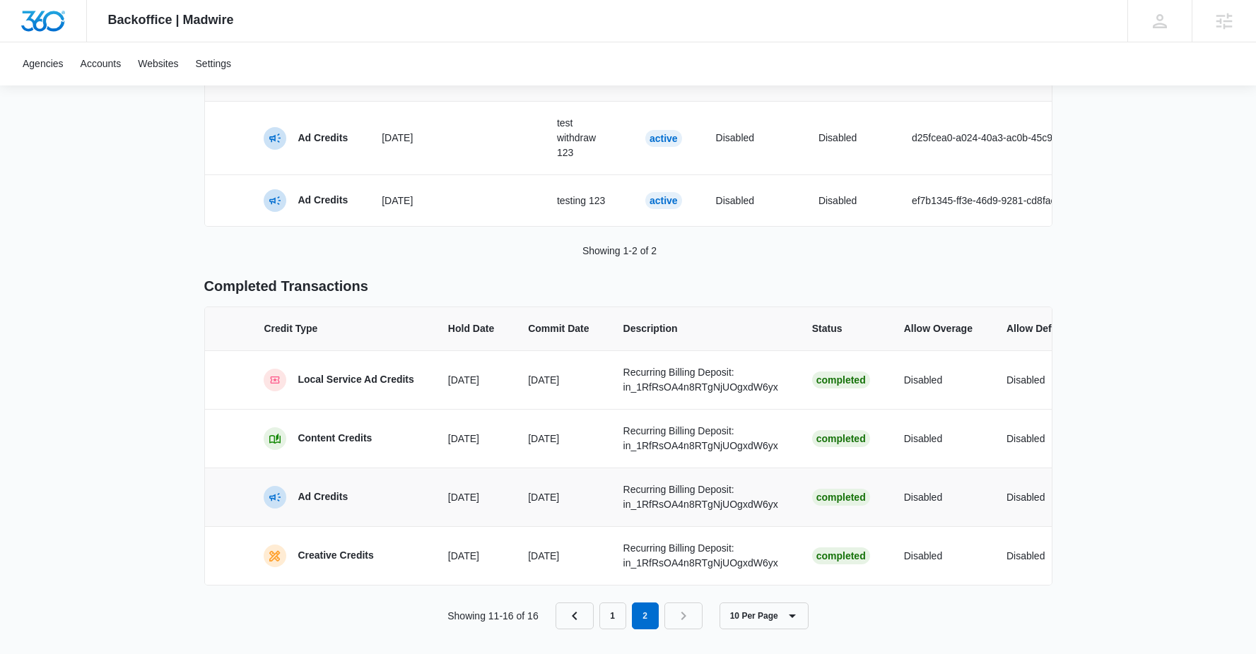
scroll to position [258, 0]
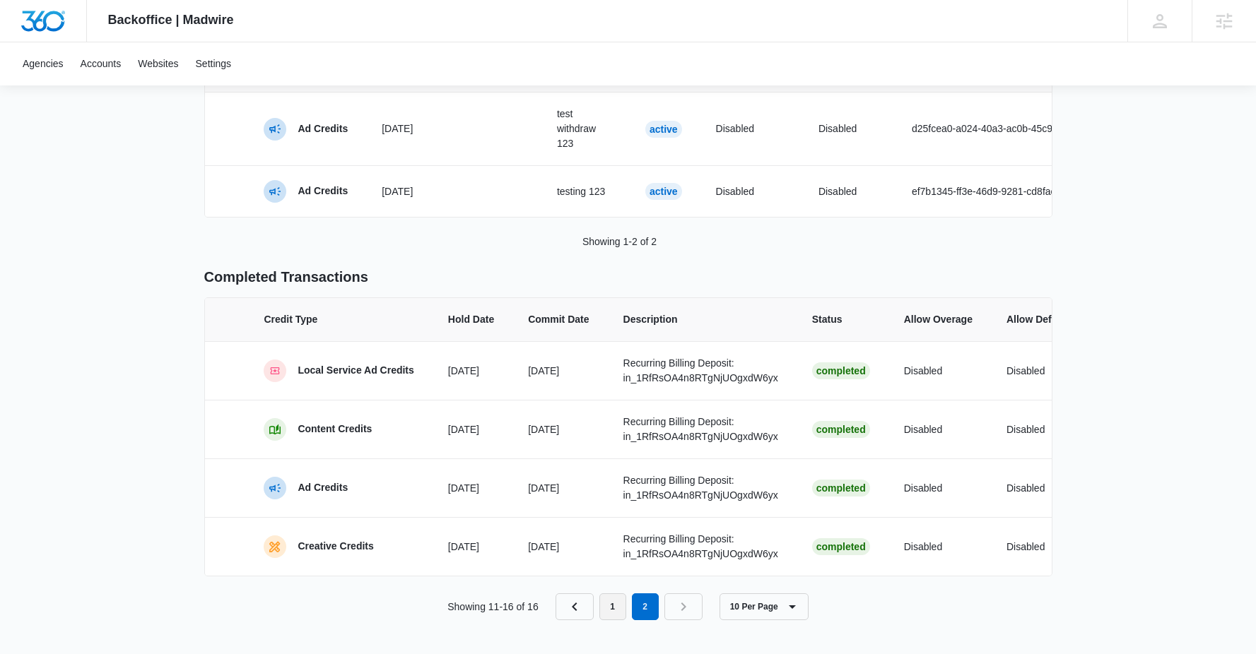
click at [606, 606] on link "1" at bounding box center [612, 607] width 27 height 27
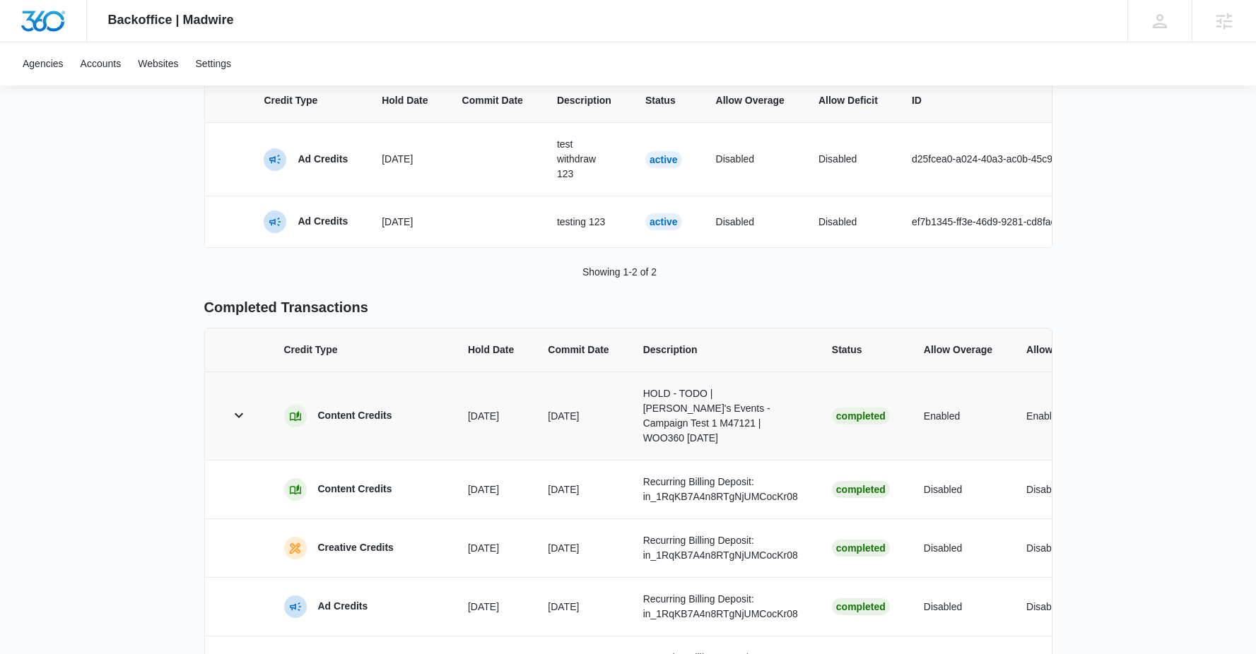
scroll to position [213, 0]
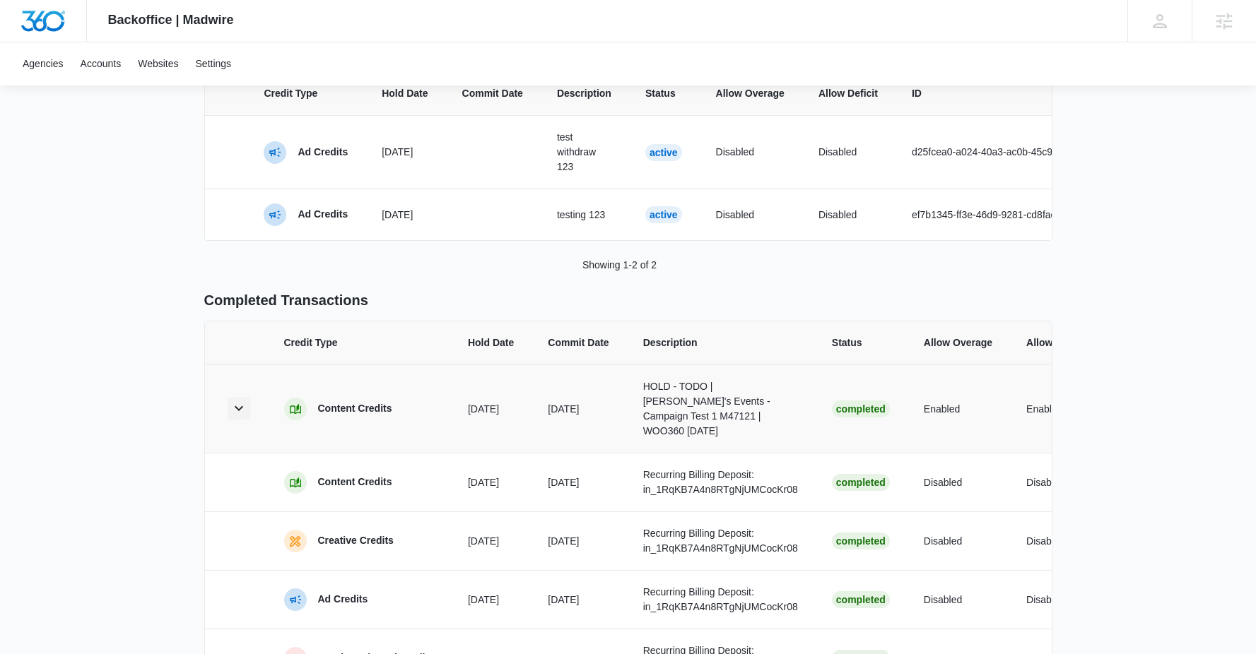
click at [231, 410] on icon "button" at bounding box center [238, 408] width 17 height 17
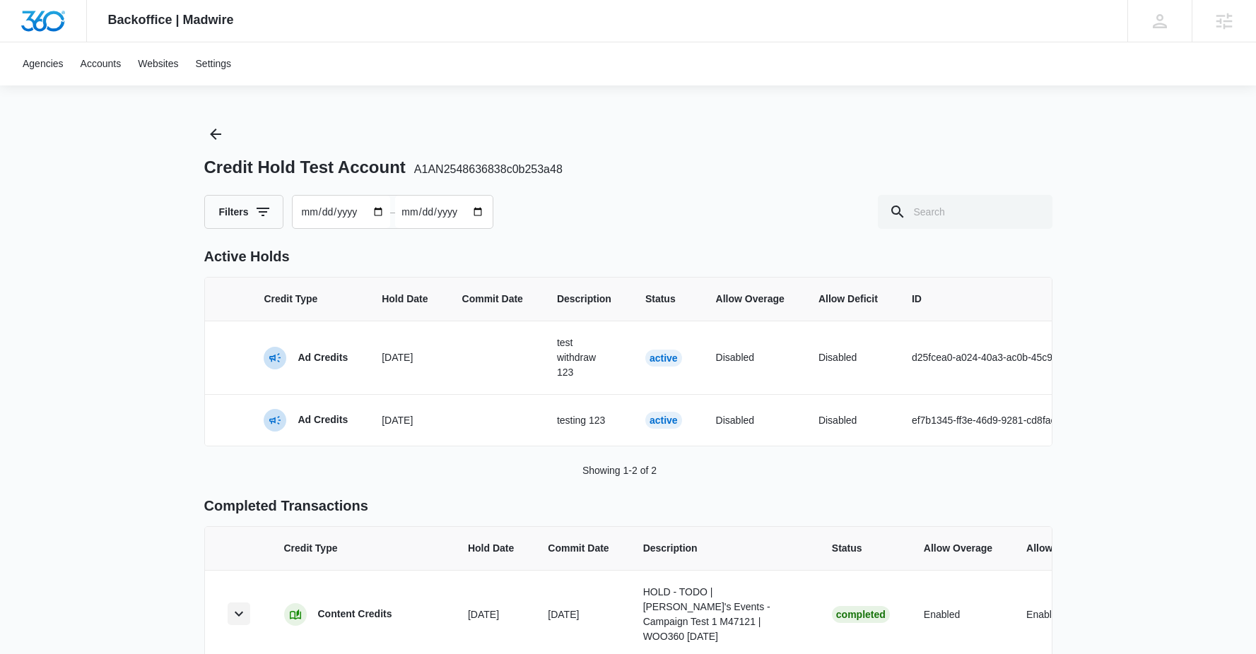
scroll to position [0, 0]
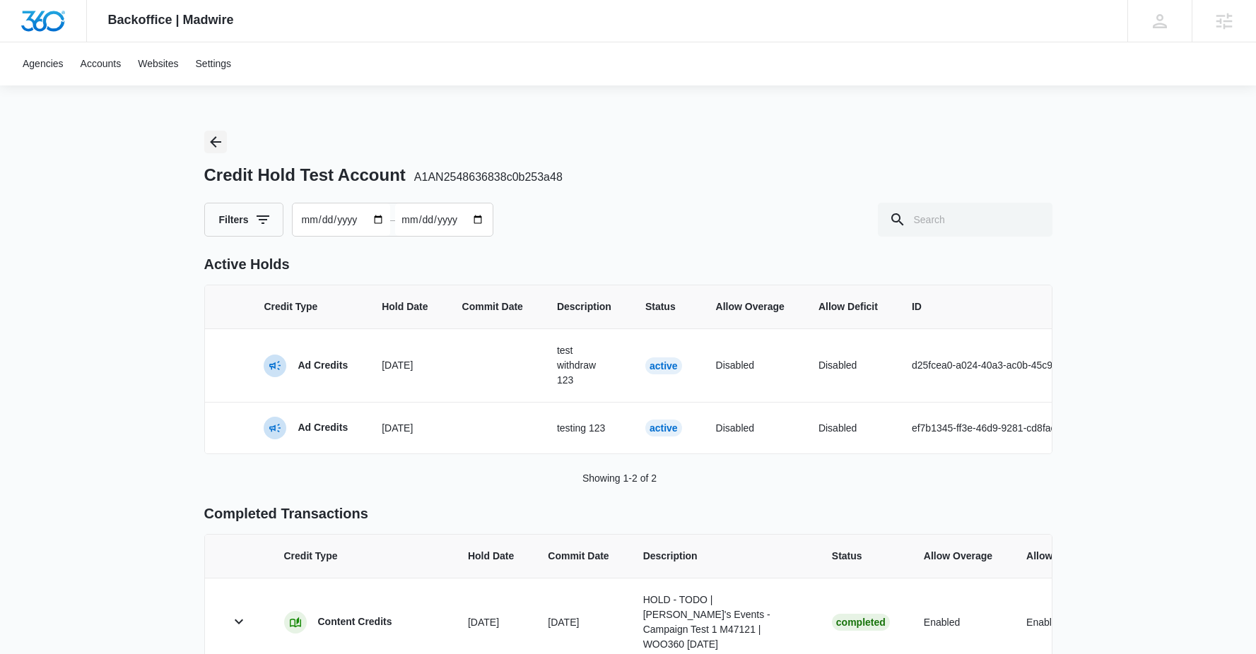
click at [207, 148] on icon "Back" at bounding box center [215, 142] width 17 height 17
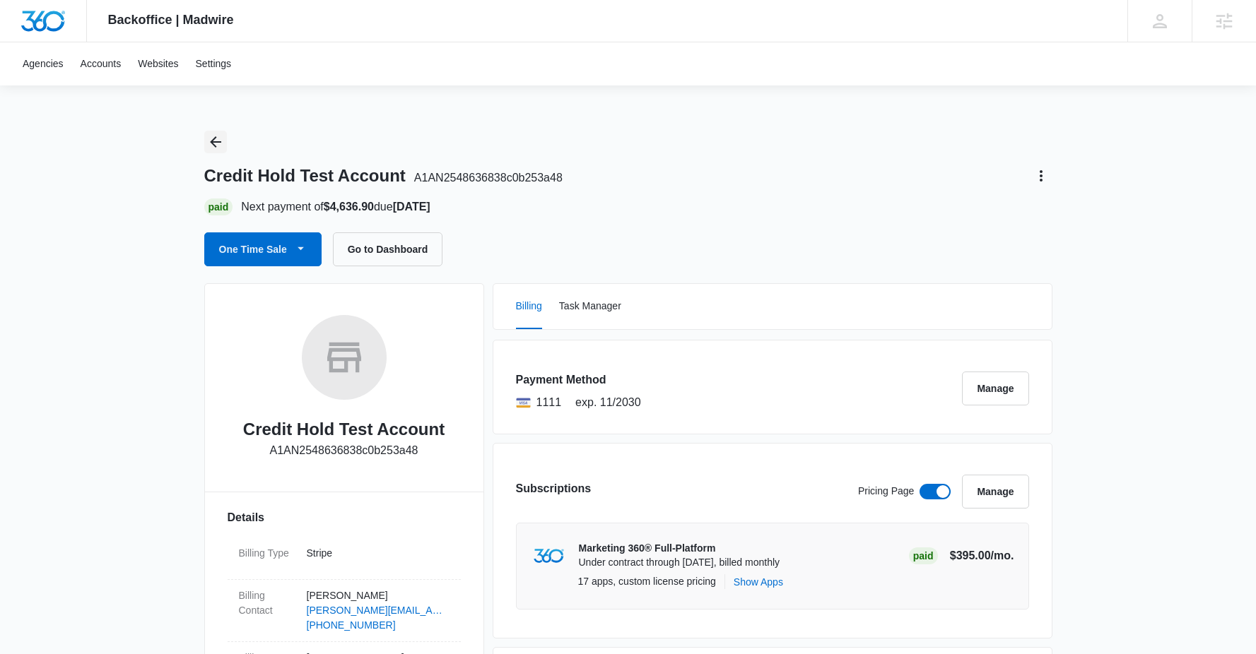
click at [209, 146] on icon "Back" at bounding box center [215, 142] width 17 height 17
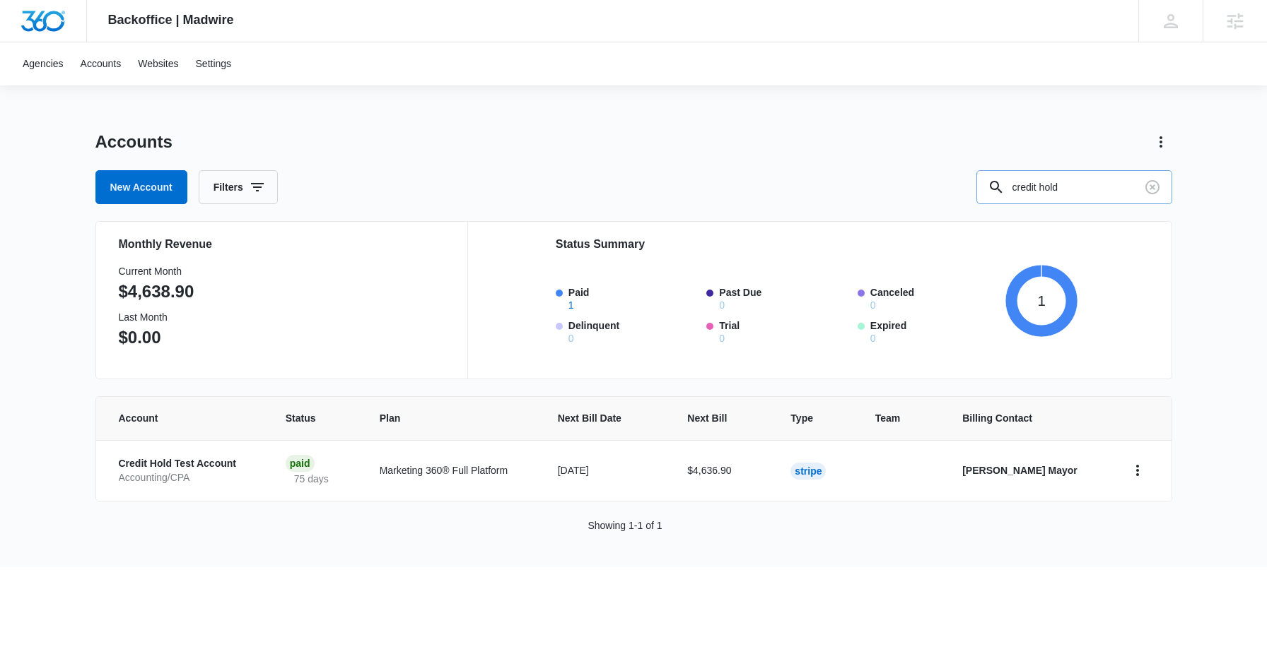
click at [1078, 180] on input "credit hold" at bounding box center [1074, 187] width 196 height 34
type input "JB"
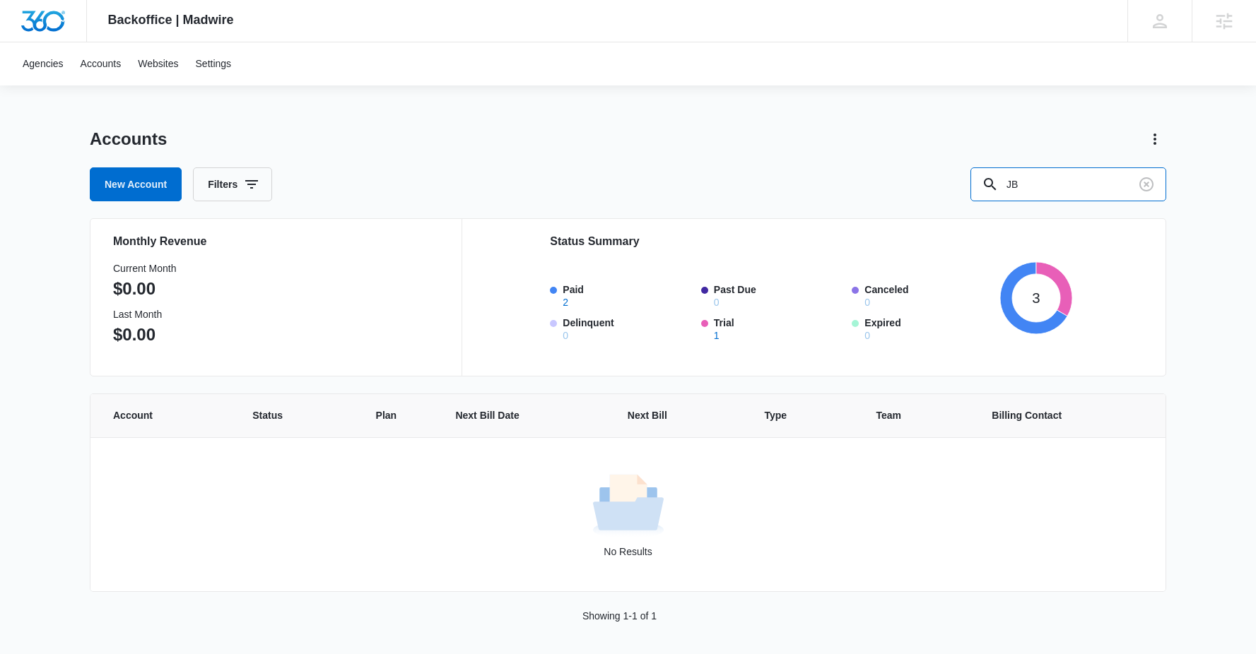
scroll to position [6, 0]
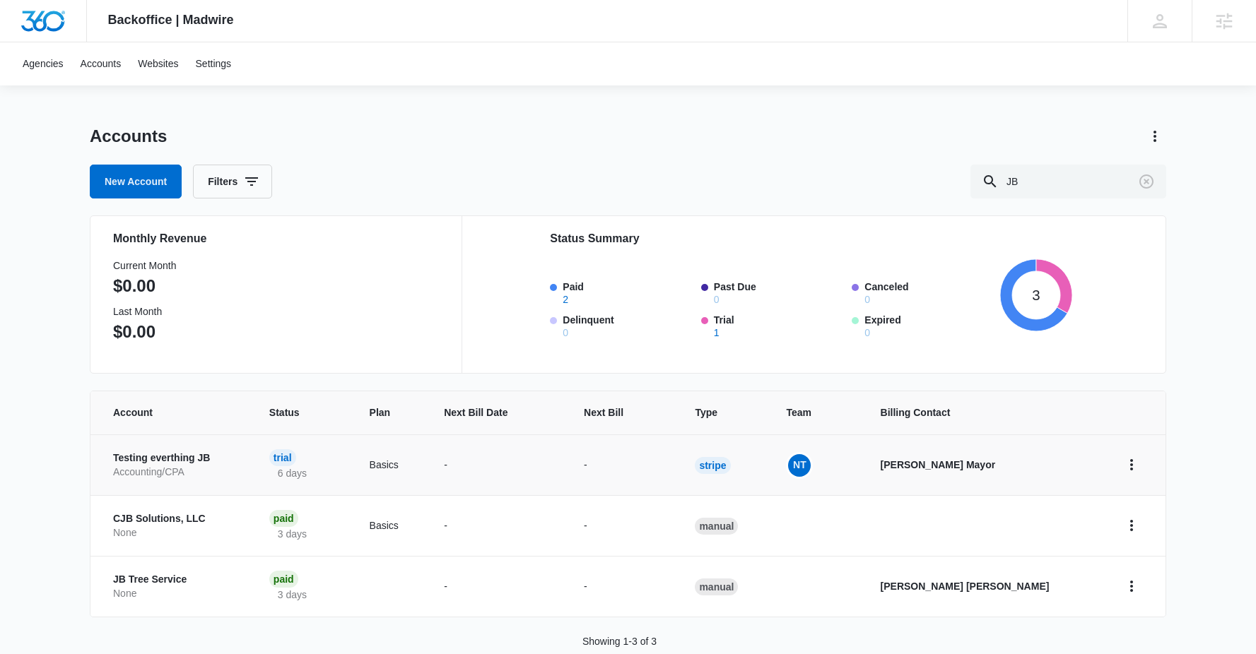
click at [180, 456] on p "Testing everthing JB" at bounding box center [174, 459] width 122 height 14
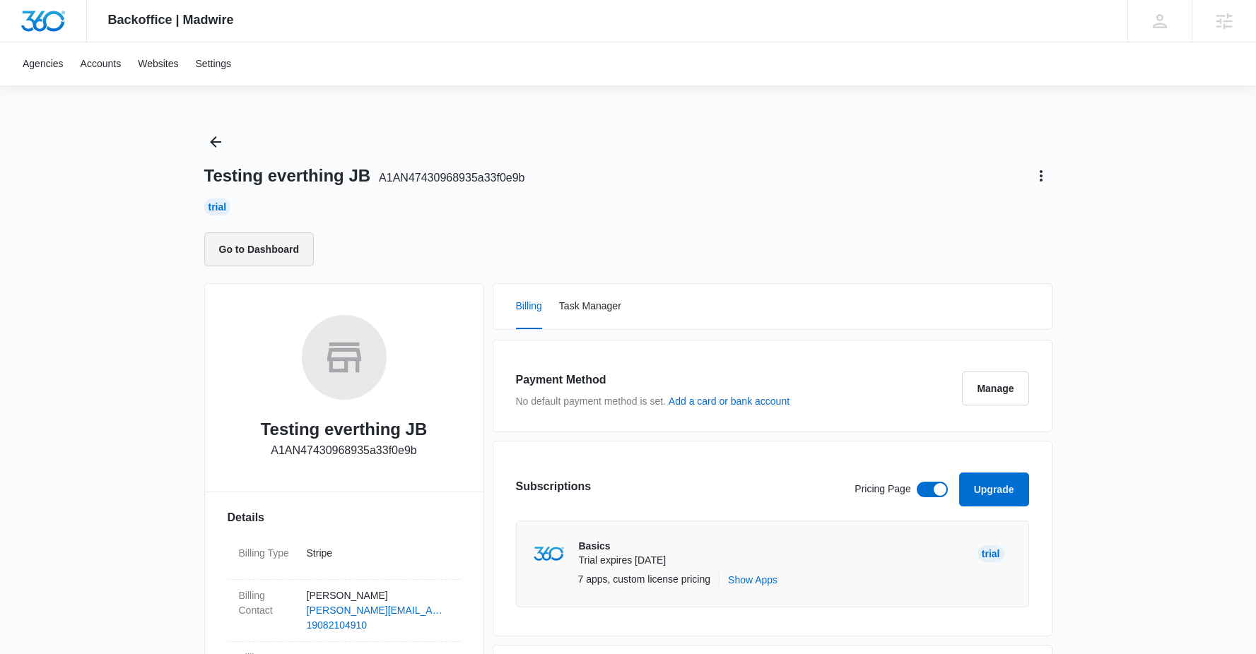
click at [282, 254] on button "Go to Dashboard" at bounding box center [259, 250] width 110 height 34
